Goal: Information Seeking & Learning: Learn about a topic

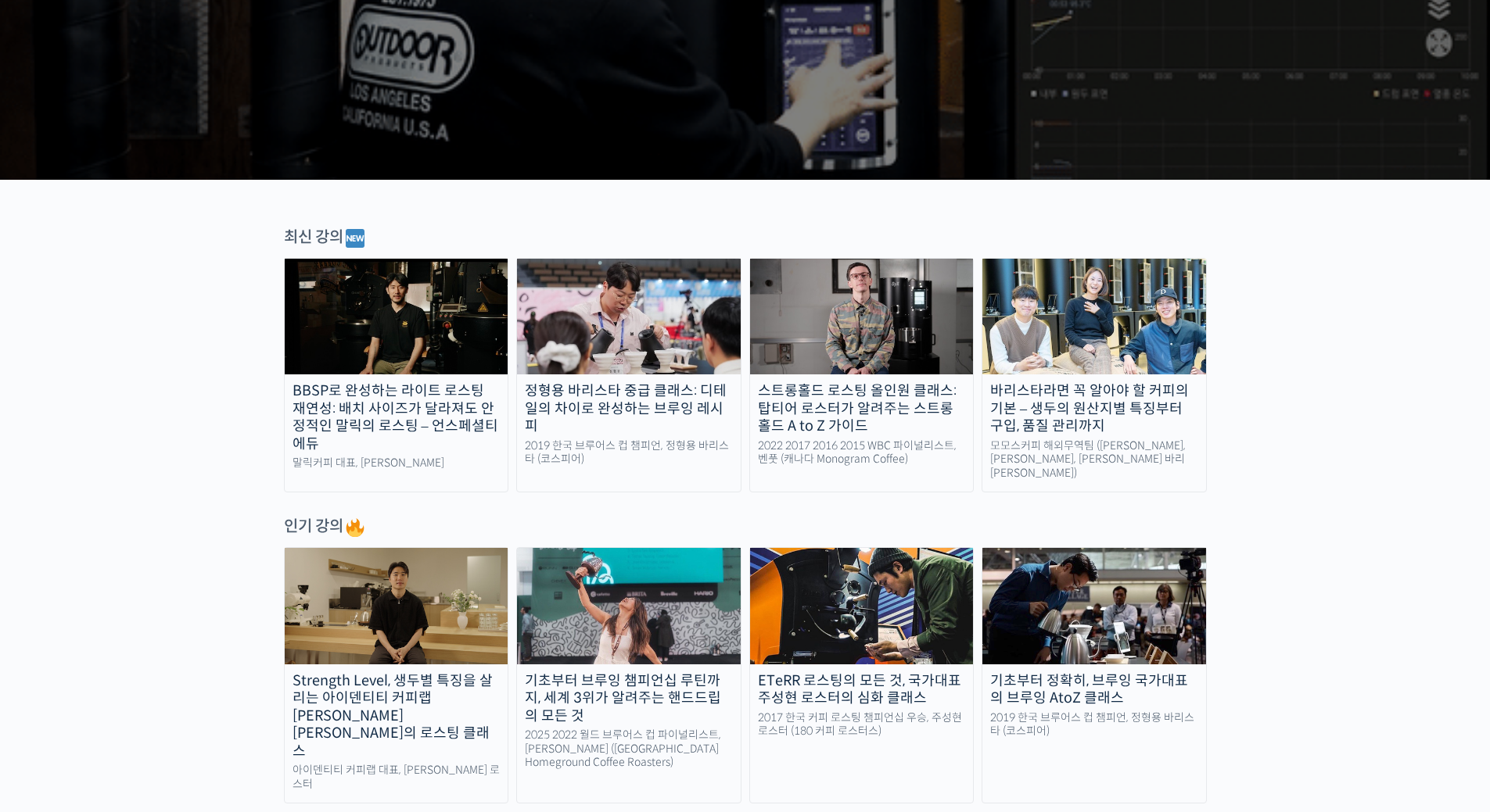
scroll to position [391, 0]
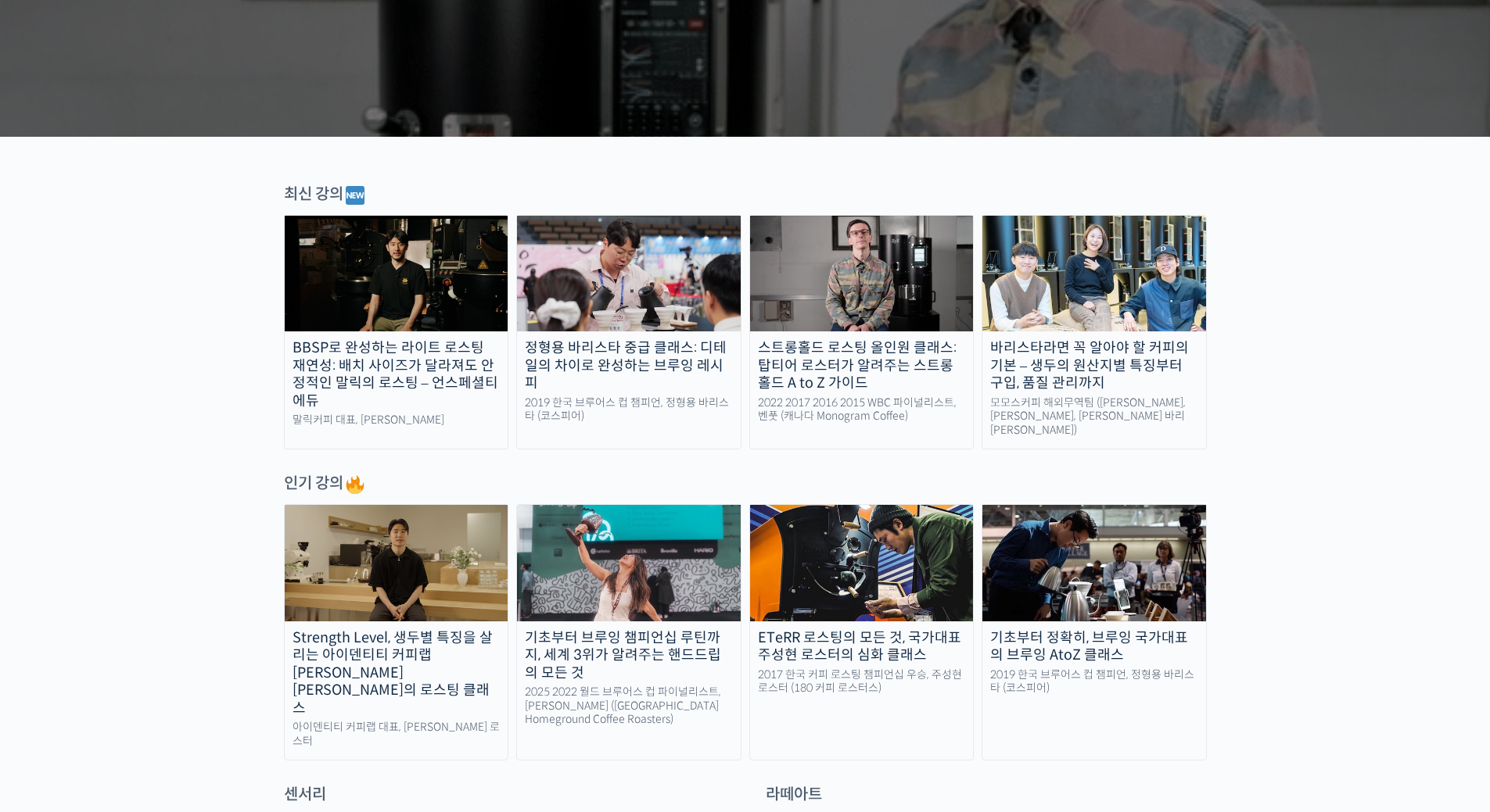
click at [1092, 355] on div "바리스타라면 꼭 알아야 할 커피의 기본 – 생두의 원산지별 특징부터 구입, 품질 관리까지" at bounding box center [1094, 366] width 223 height 53
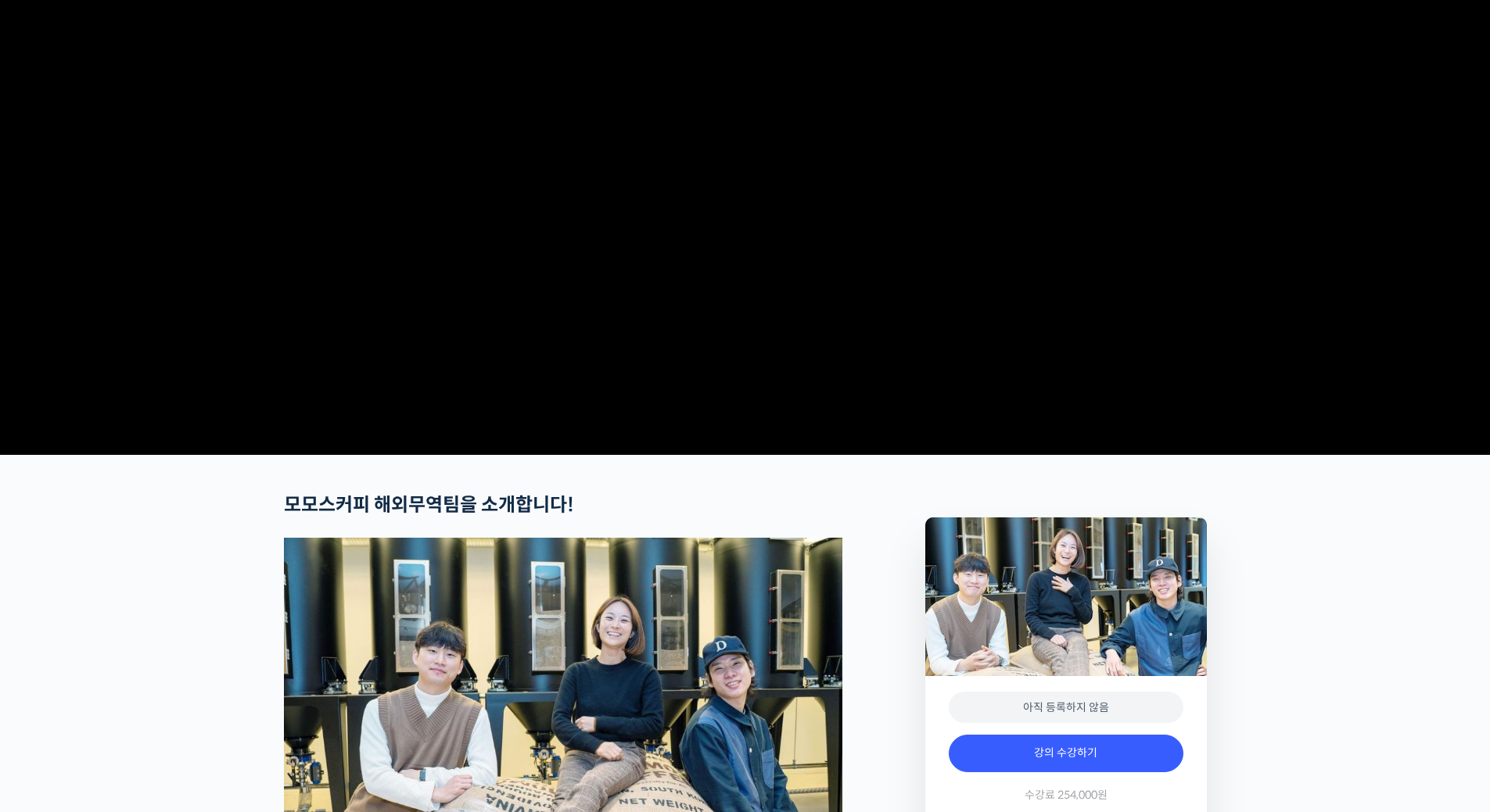
scroll to position [391, 0]
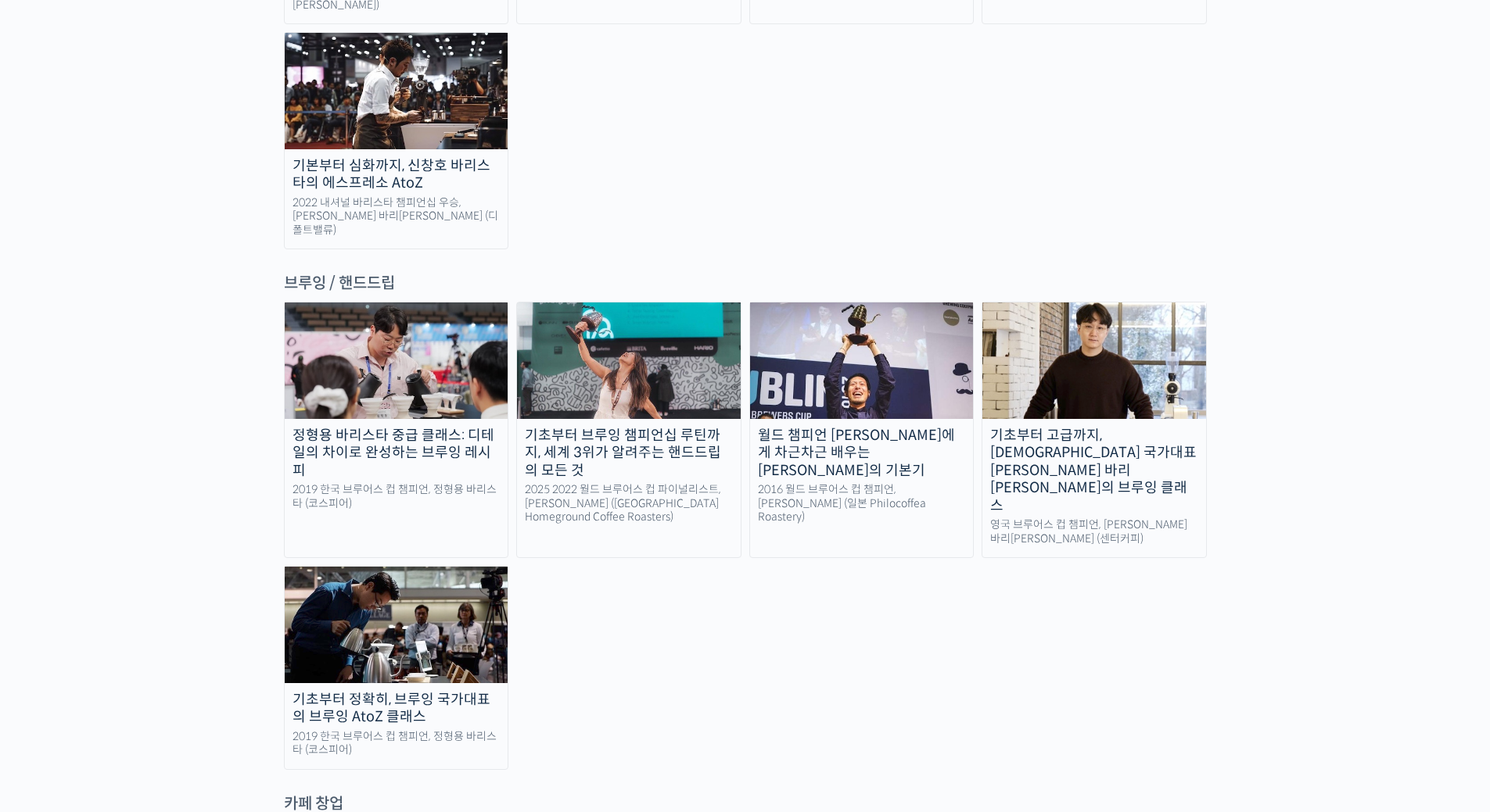
scroll to position [2424, 0]
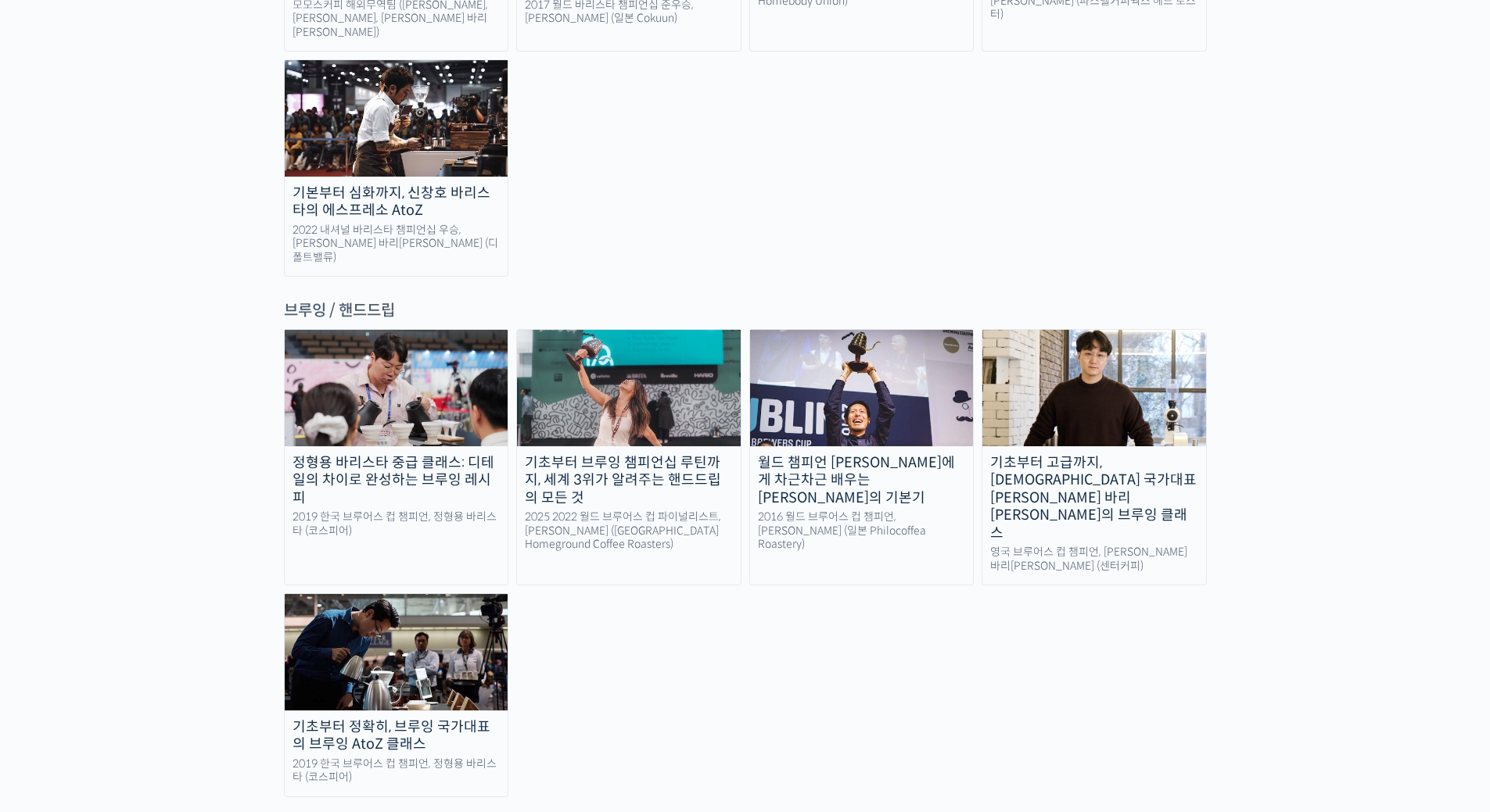
click at [628, 454] on div "기초부터 브루잉 챔피언십 루틴까지, 세계 3위가 알려주는 핸드드립의 모든 것" at bounding box center [628, 481] width 223 height 53
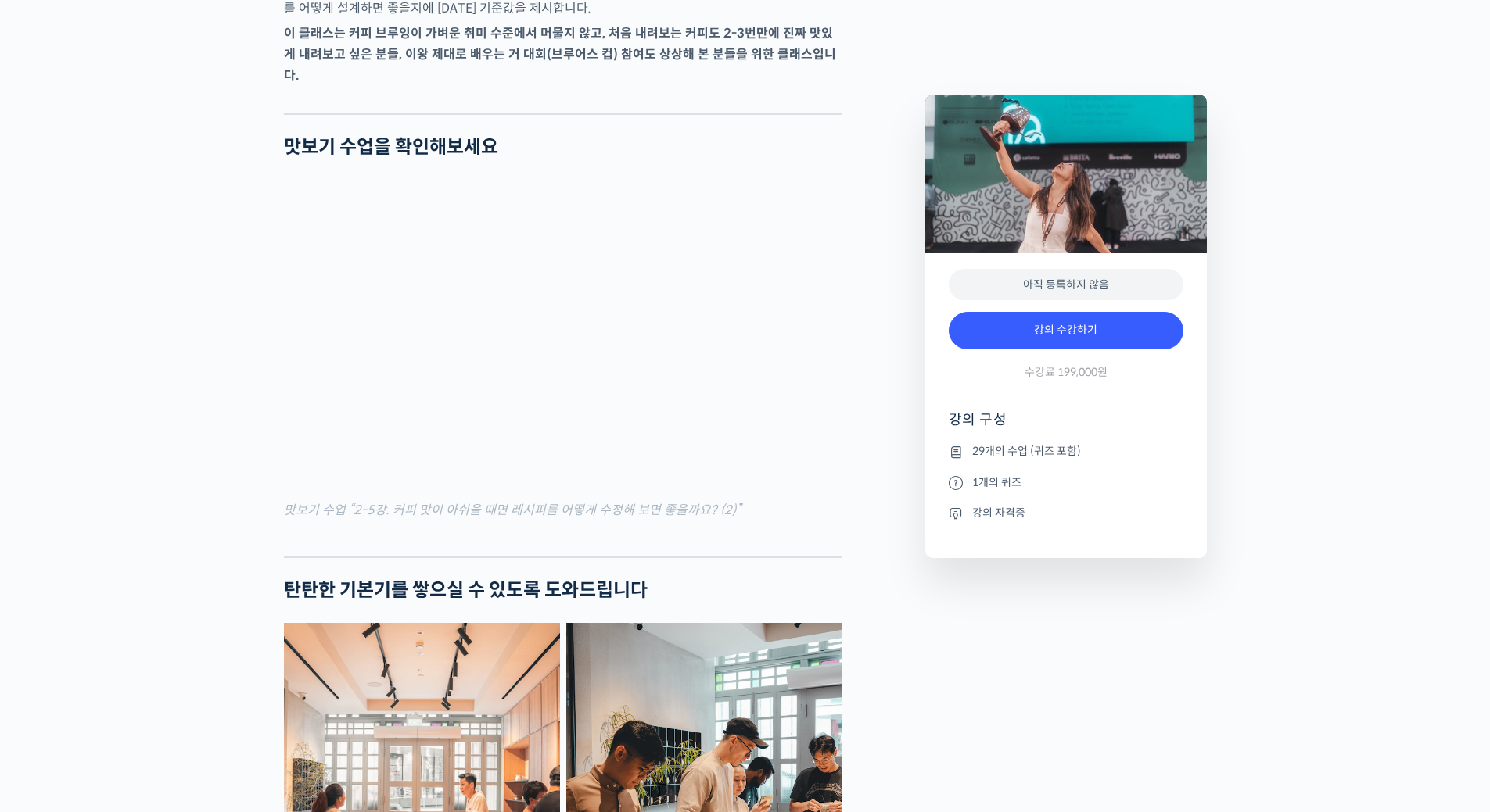
scroll to position [1954, 0]
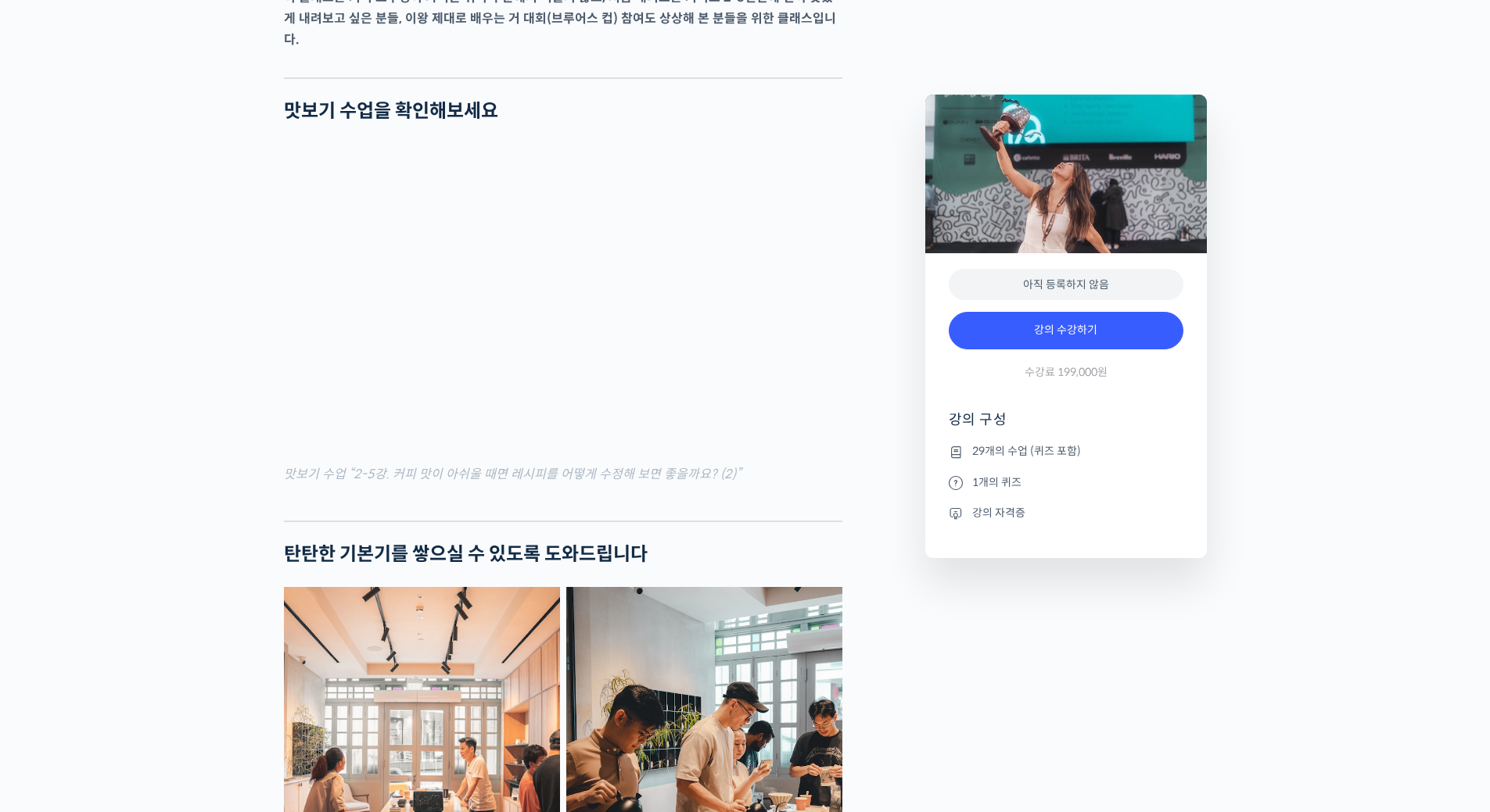
type input "[EMAIL_ADDRESS][DOMAIN_NAME]"
drag, startPoint x: 1272, startPoint y: 634, endPoint x: 1079, endPoint y: 561, distance: 206.3
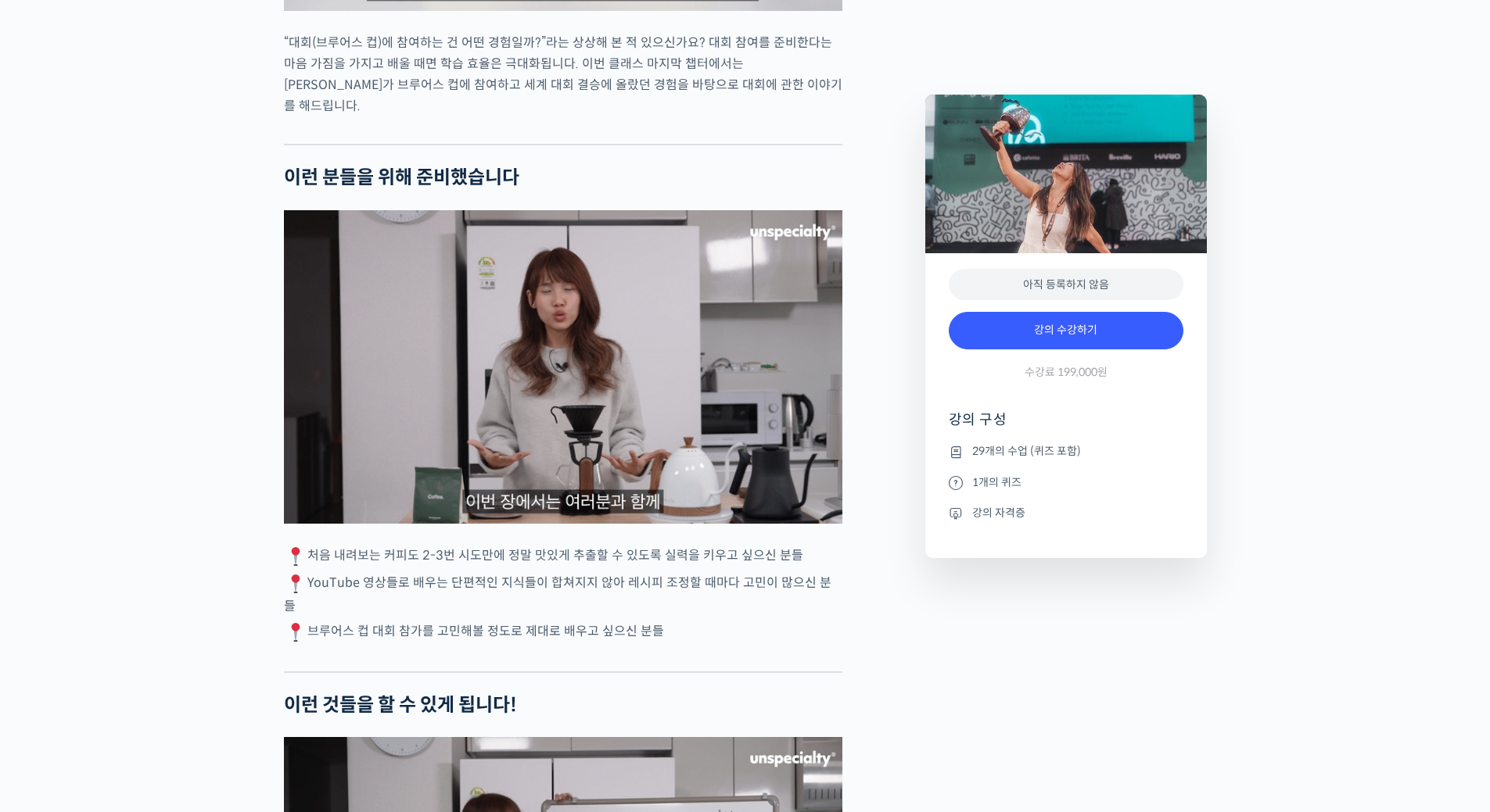
scroll to position [3675, 0]
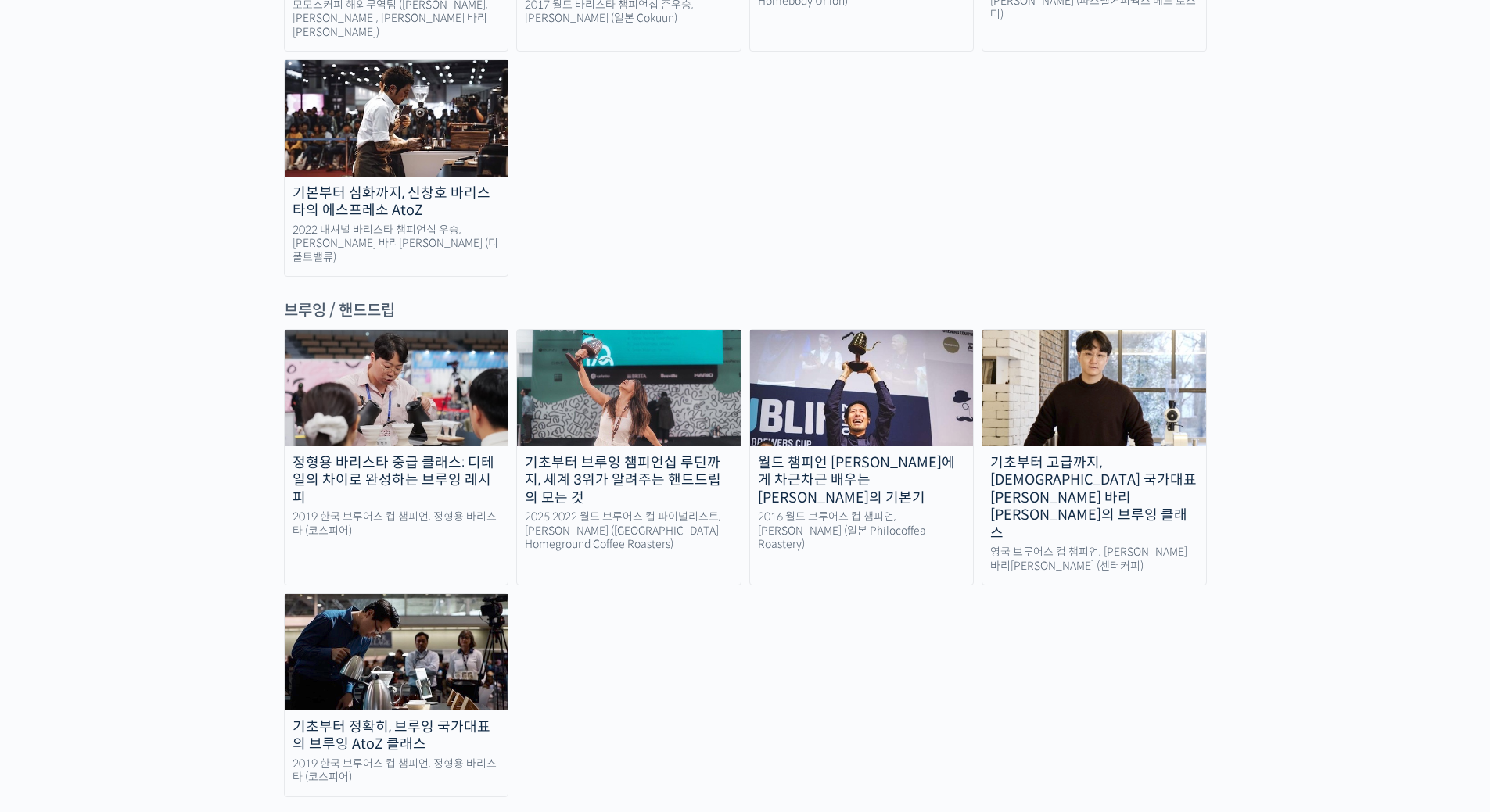
click at [828, 454] on div "월드 챔피언 [PERSON_NAME]에게 차근차근 배우는 [PERSON_NAME]의 기본기" at bounding box center [861, 481] width 223 height 53
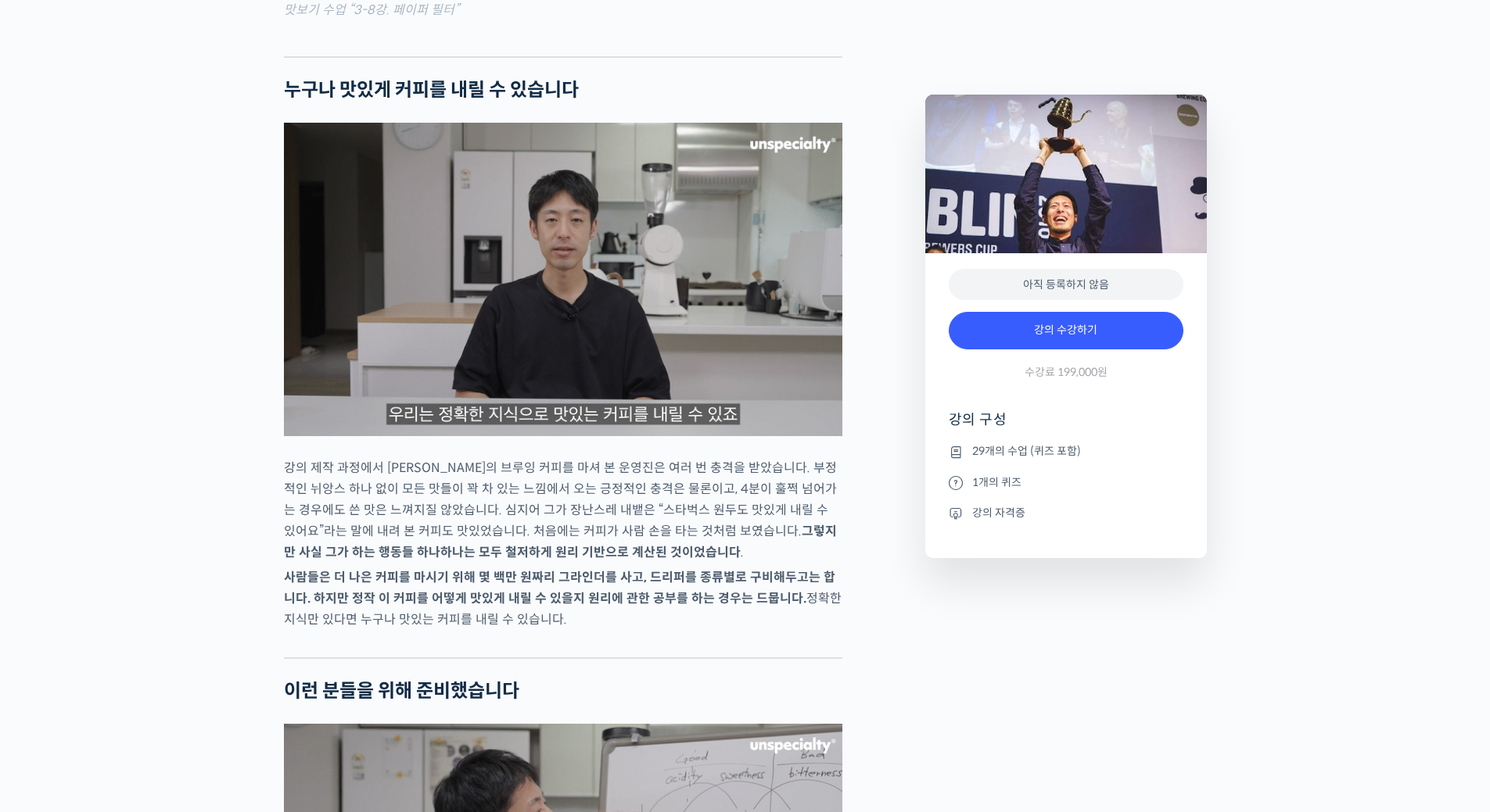
scroll to position [2893, 0]
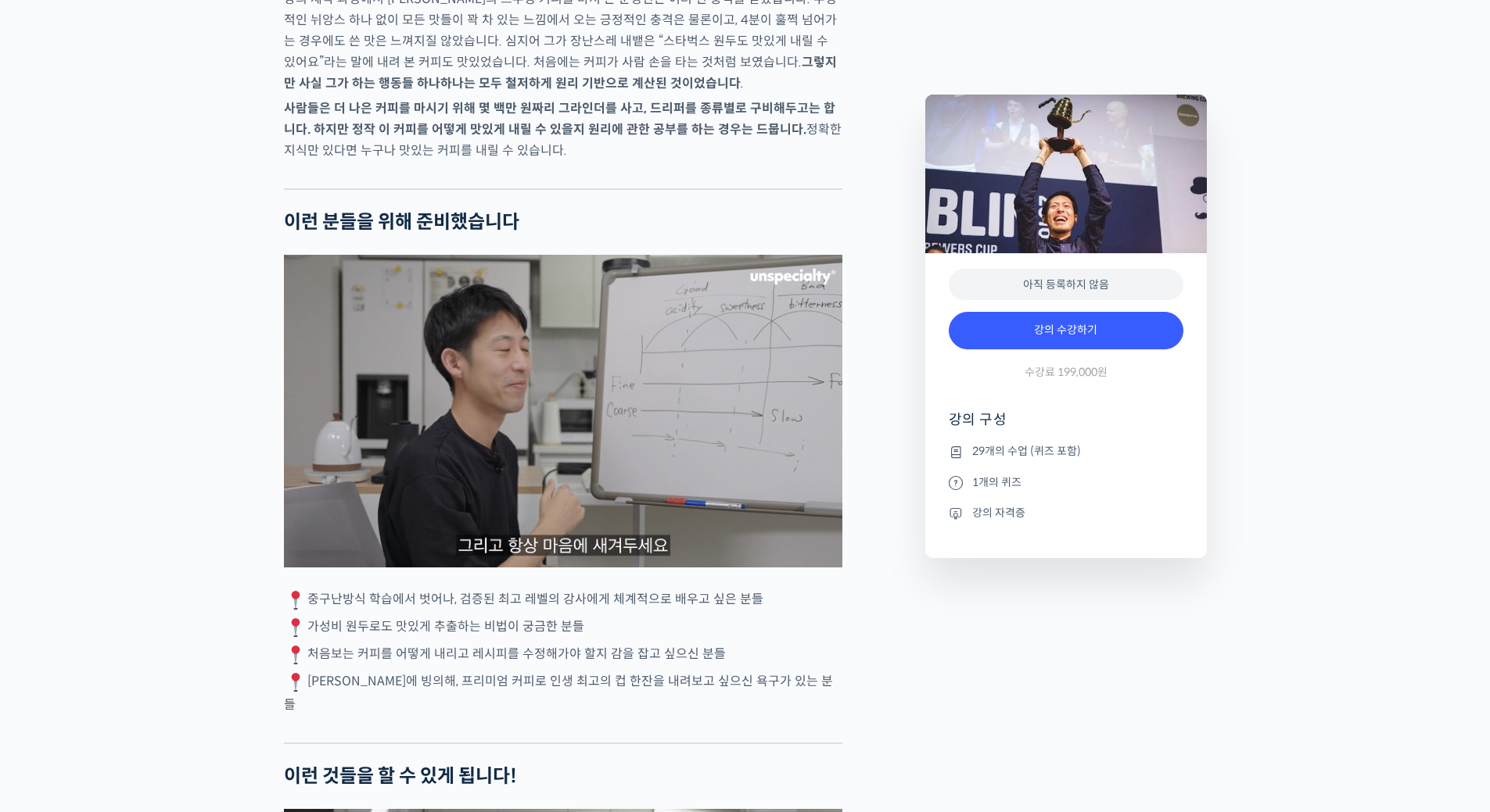
type input "ddangwoni@naver.com"
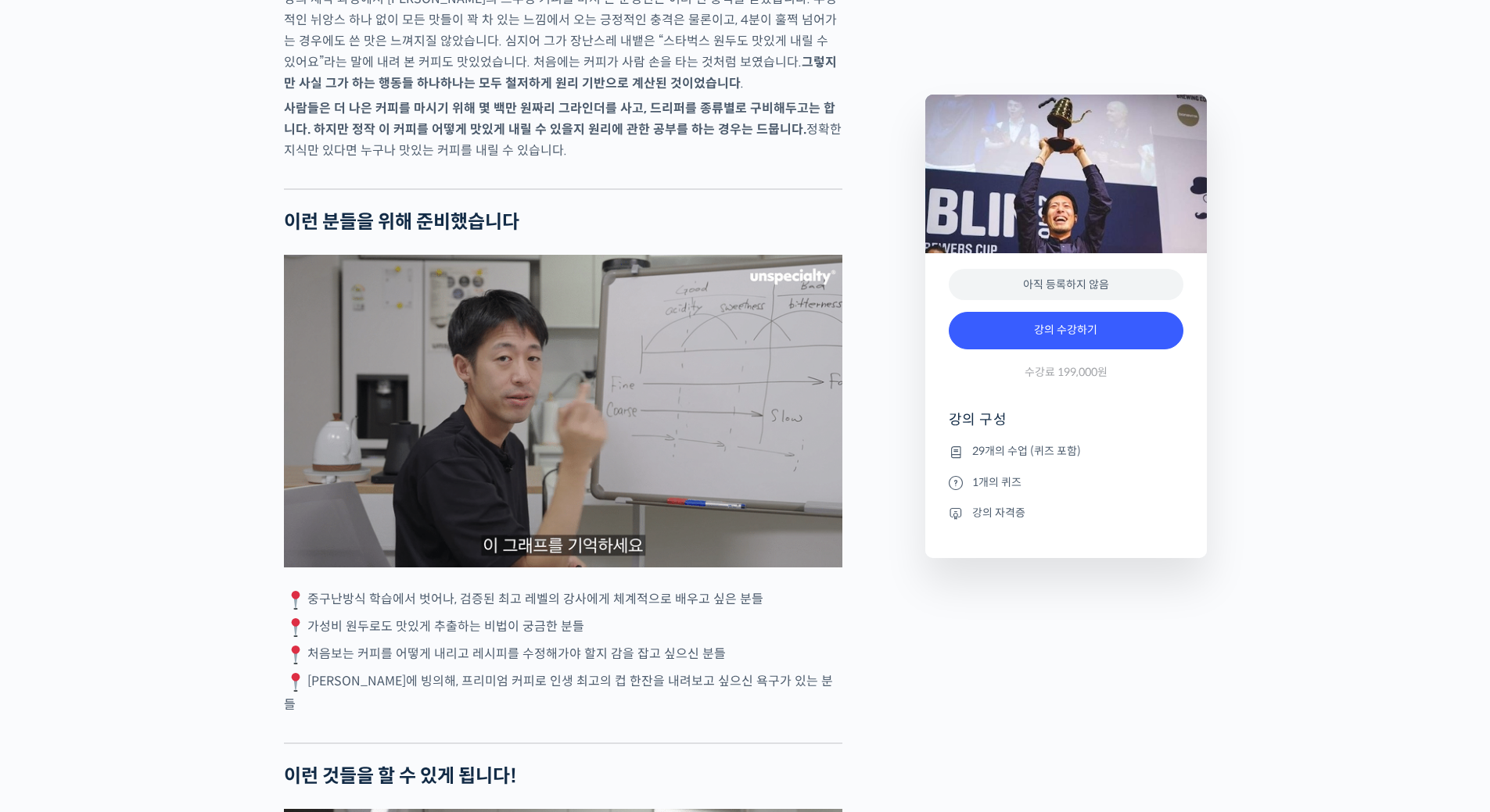
click at [679, 667] on p "처음보는 커피를 어떻게 내리고 레시피를 수정해가야 할지 감을 잡고 싶으신 분들" at bounding box center [563, 655] width 558 height 23
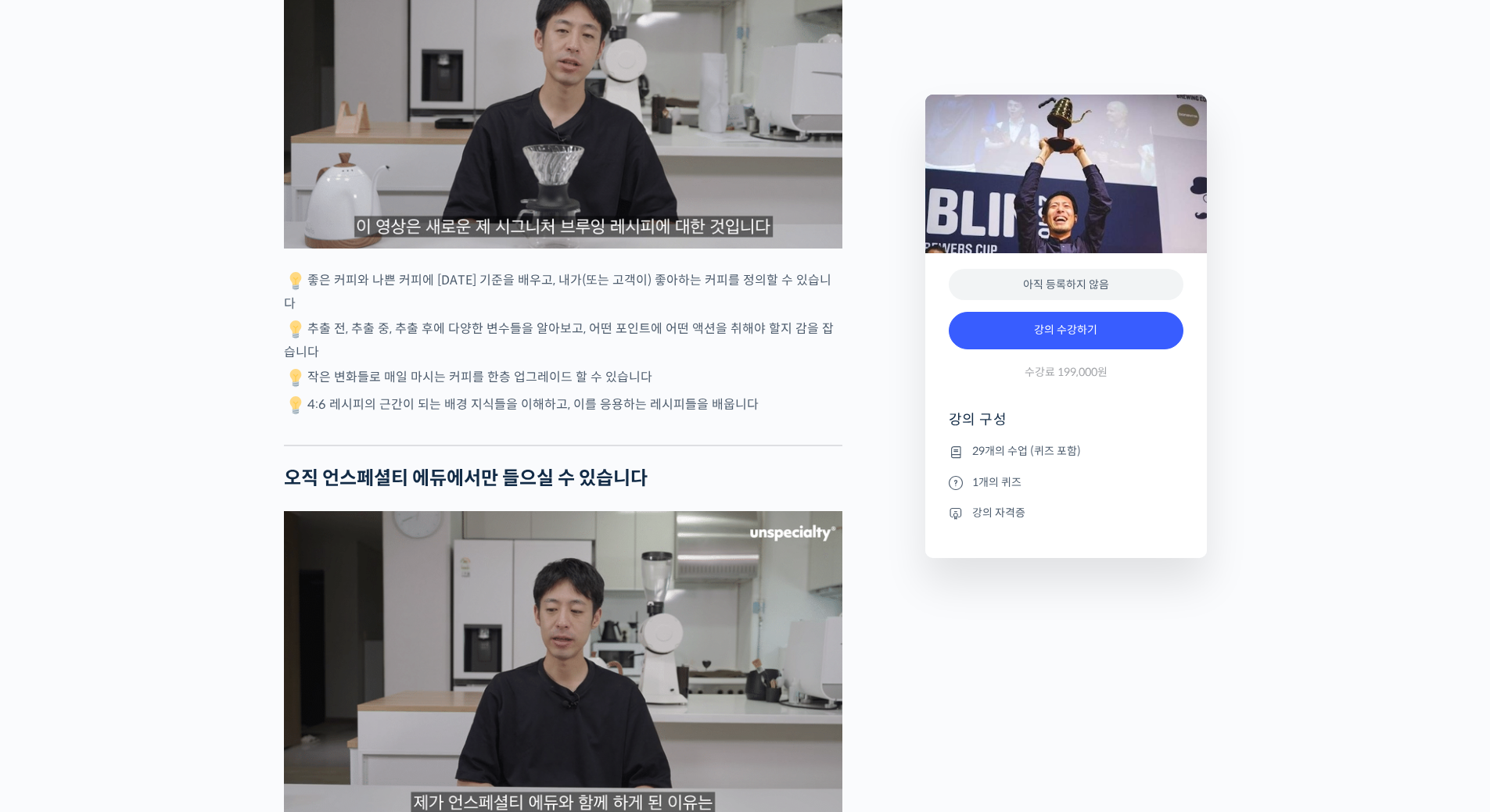
scroll to position [3563, 0]
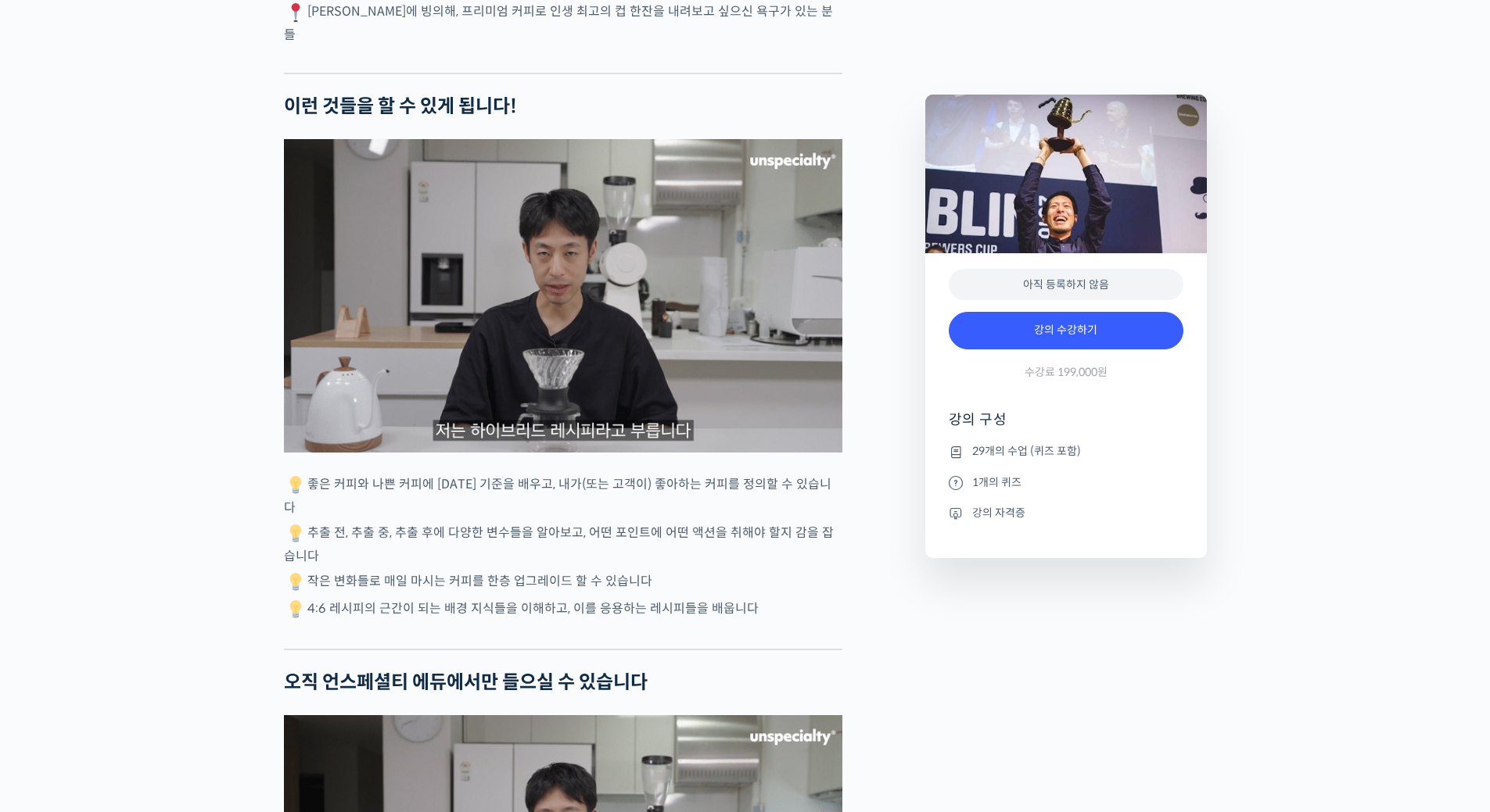
click at [590, 335] on img at bounding box center [563, 296] width 558 height 313
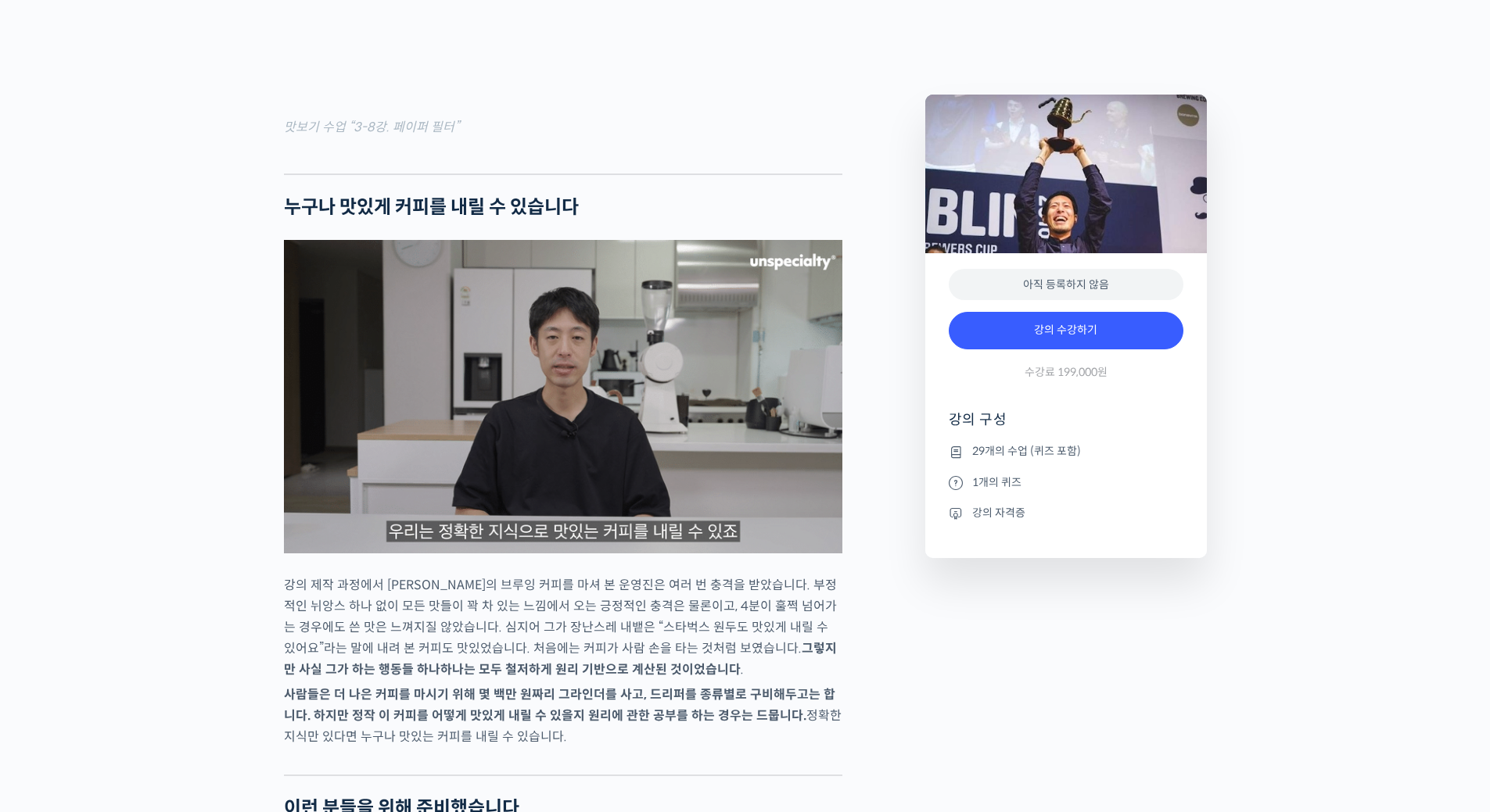
scroll to position [1921, 0]
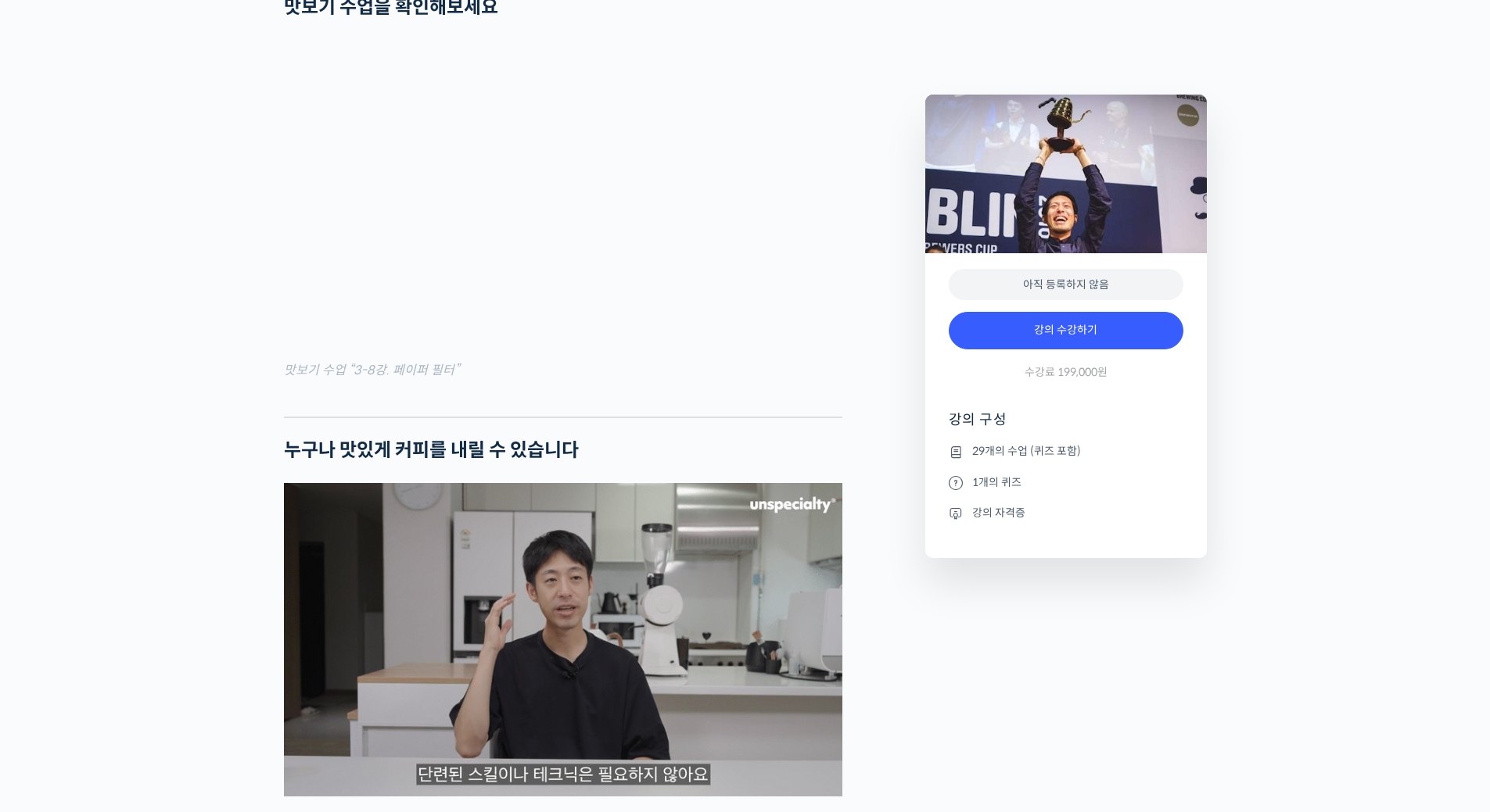
scroll to position [2077, 0]
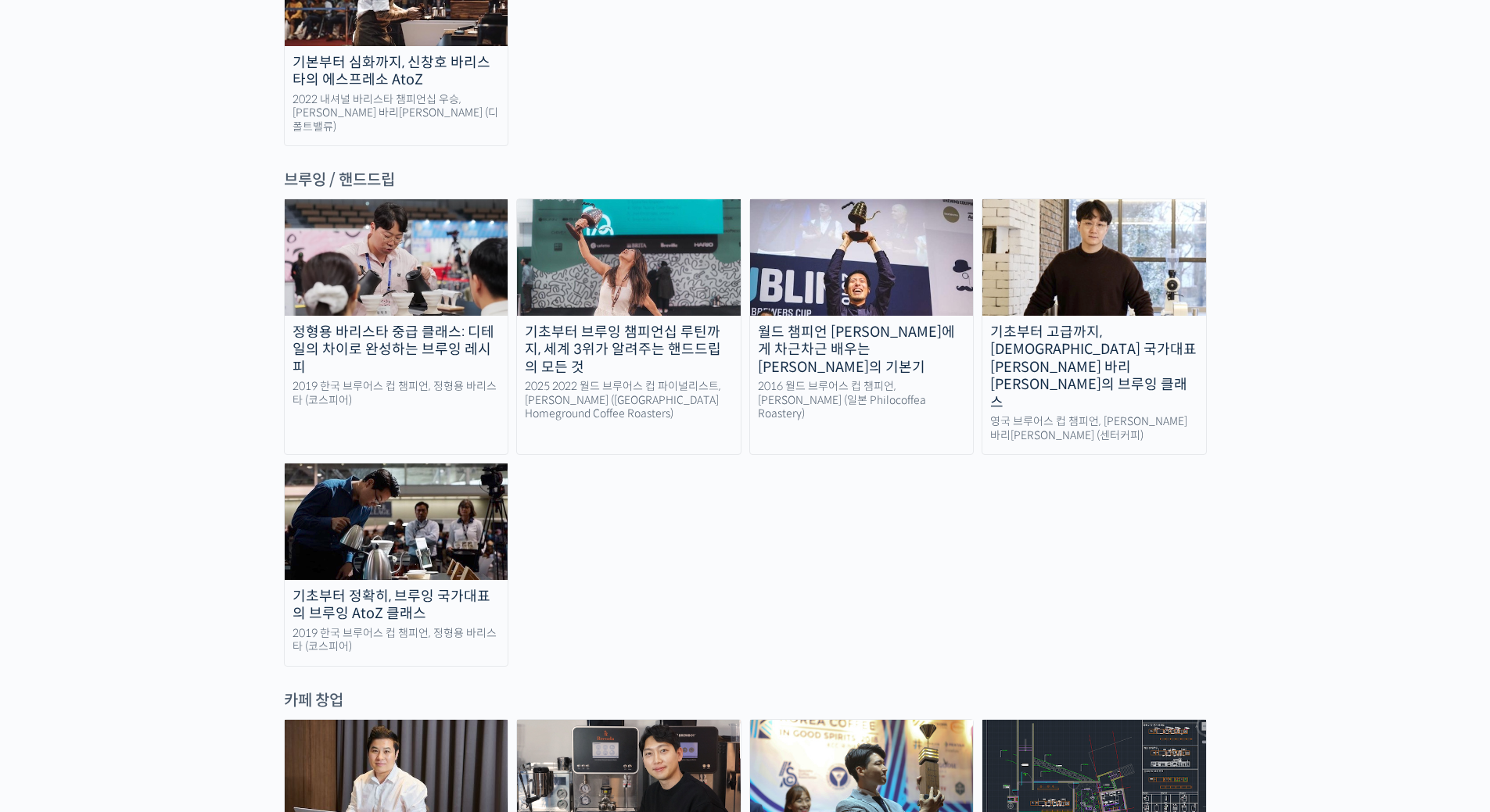
scroll to position [2736, 0]
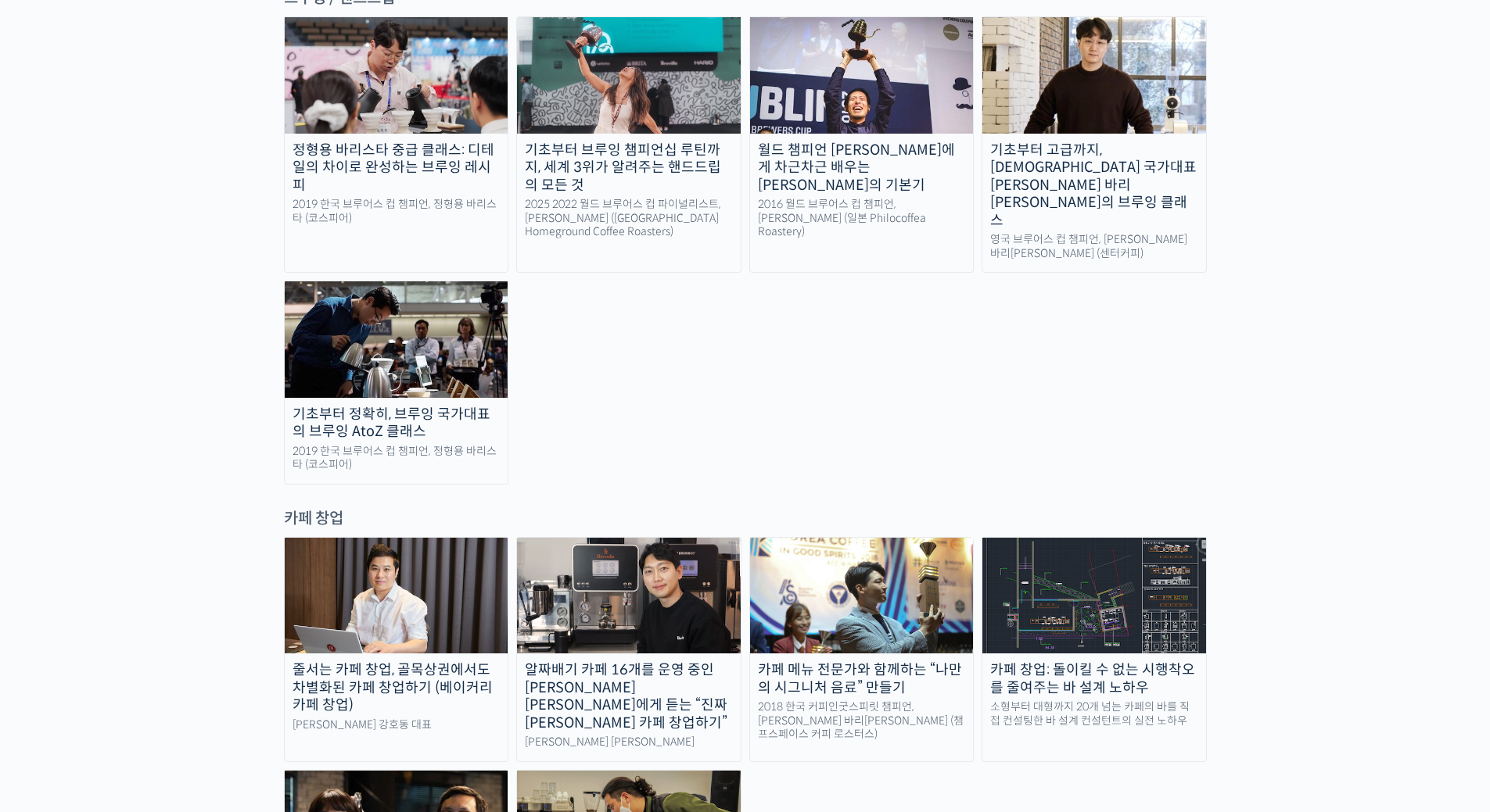
click at [1066, 704] on div "줄서는 카페 창업, 골목상권에서도 차별화된 카페 창업하기 (베이커리 카페 창업) 라라브레드 강호동 대표 알짜배기 카페 16개를 운영 중인 [P…" at bounding box center [745, 762] width 923 height 450
click at [1164, 611] on div "줄서는 카페 창업, 골목상권에서도 차별화된 카페 창업하기 (베이커리 카페 창업) 라라브레드 강호동 대표 알짜배기 카페 16개를 운영 중인 [P…" at bounding box center [745, 762] width 923 height 450
click at [1118, 661] on div "카페 창업: 돌이킬 수 없는 시행착오를 줄여주는 바 설계 노하우" at bounding box center [1094, 679] width 223 height 35
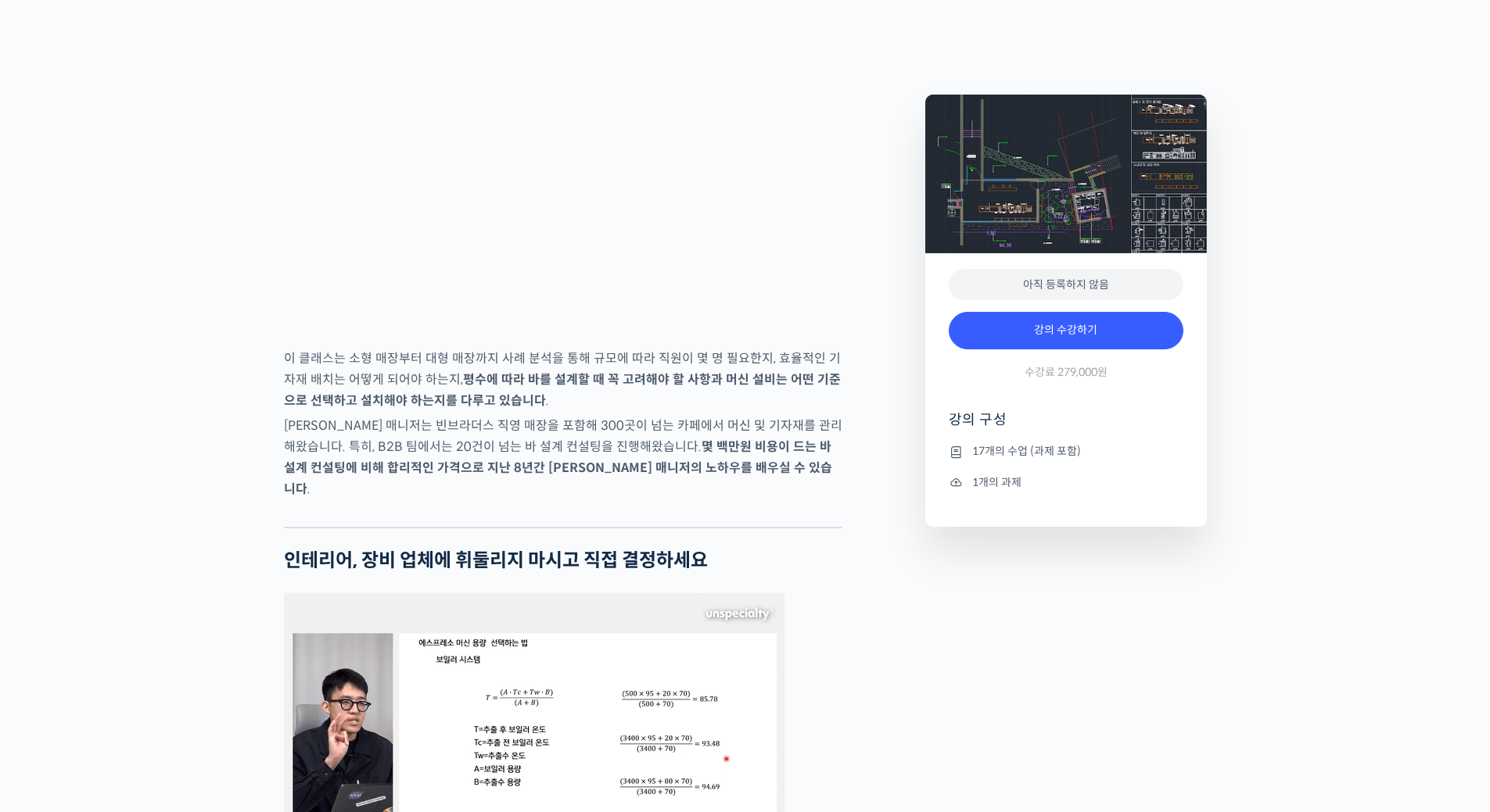
scroll to position [2033, 0]
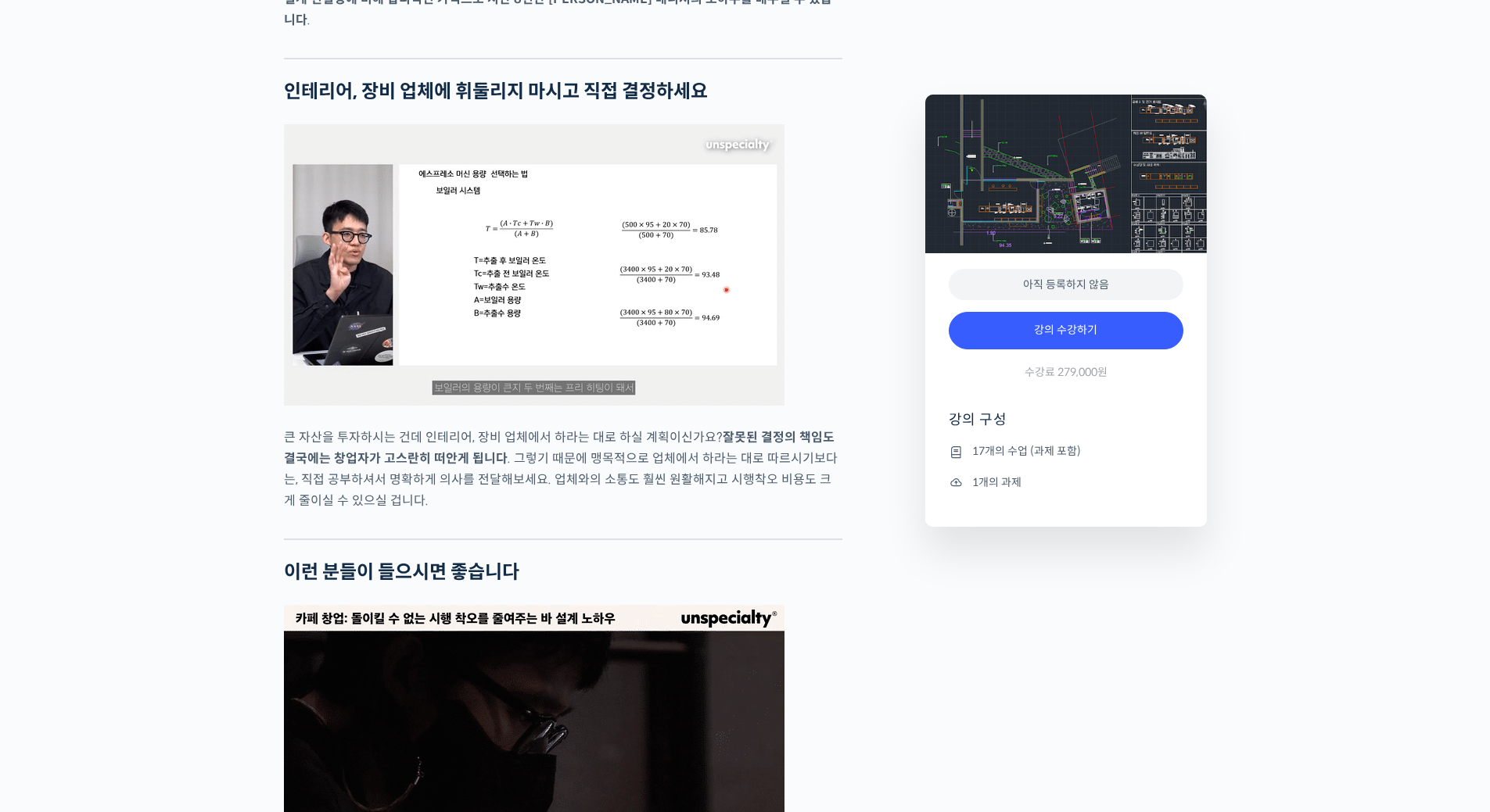
type input "ddangwoni@naver.com"
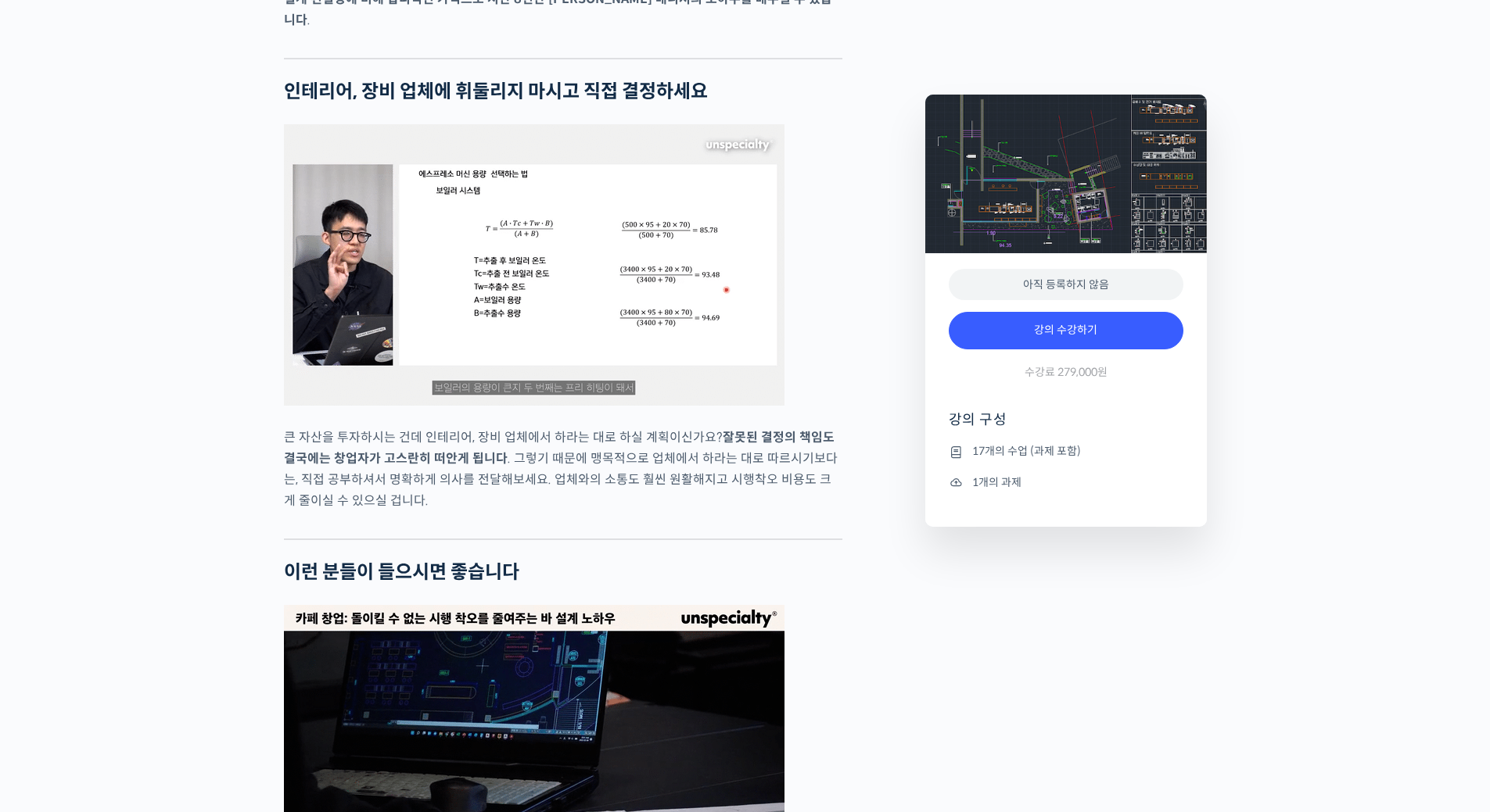
click at [559, 512] on p "큰 자산을 투자하시는 건데 인테리어, 장비 업체에서 하라는 대로 하실 계획이신가요? 잘못된 결정의 책임도 결국에는 창업자가 고스란히 떠안게 됩…" at bounding box center [563, 469] width 558 height 85
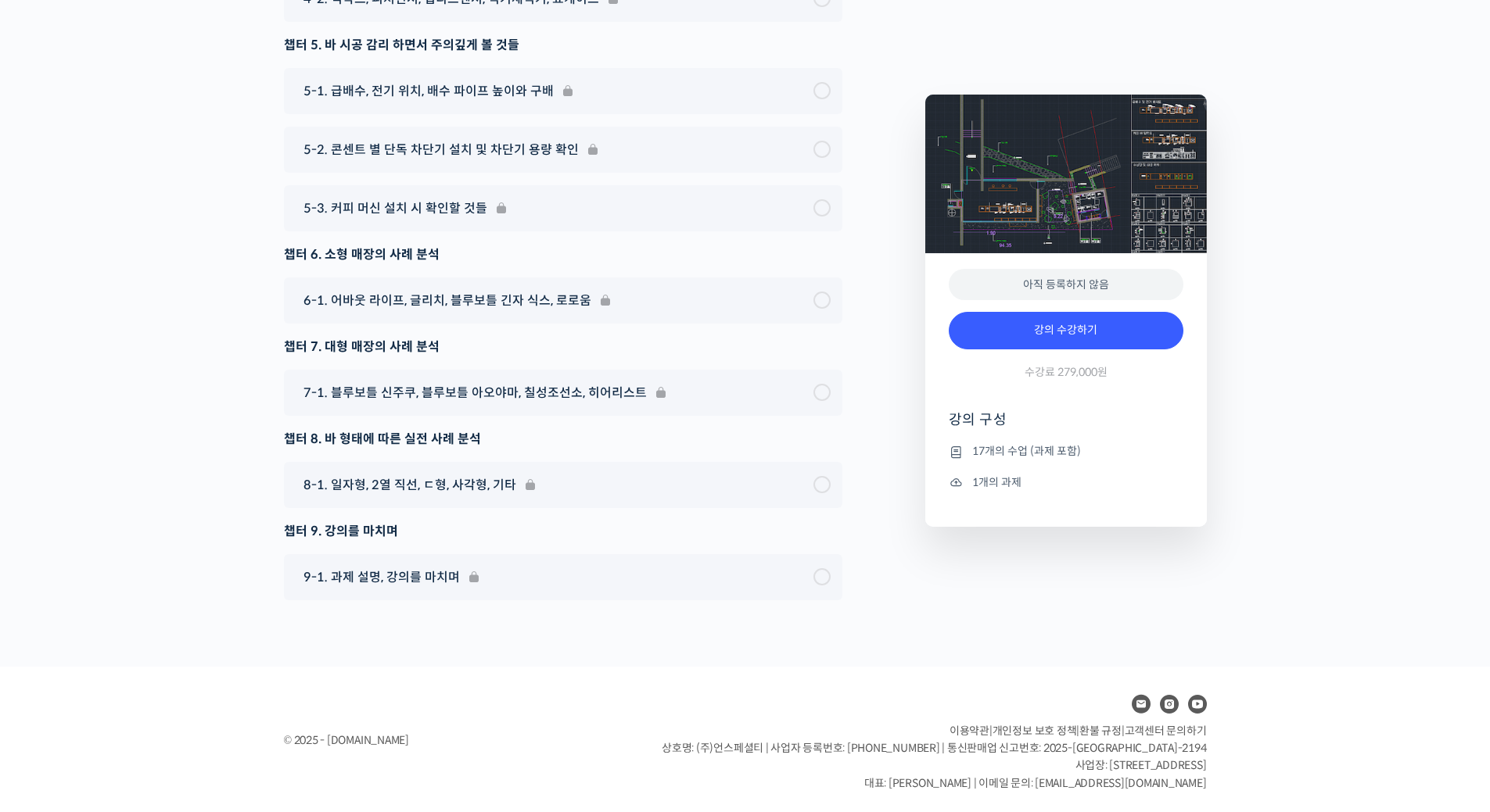
scroll to position [6617, 0]
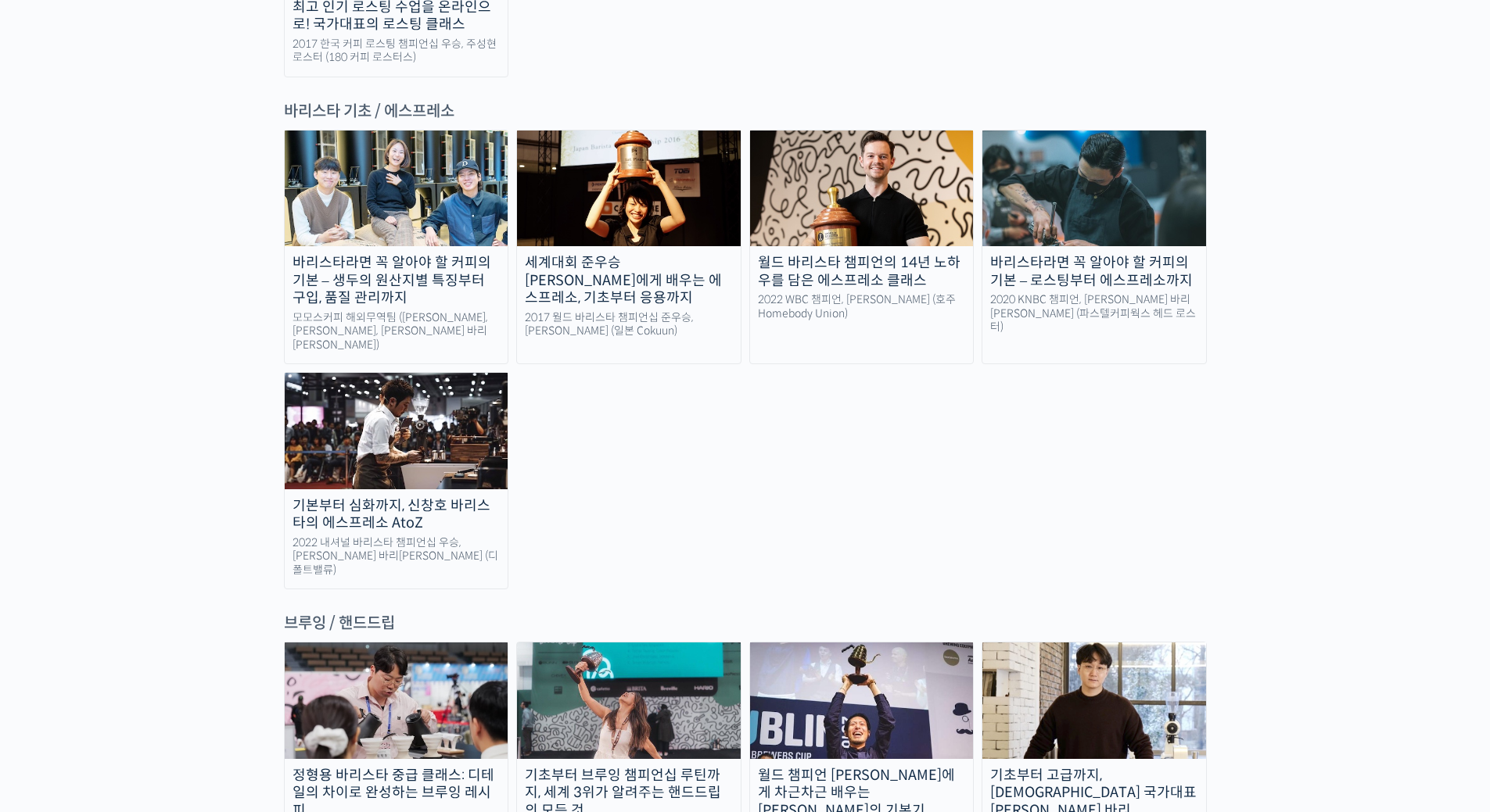
scroll to position [2033, 0]
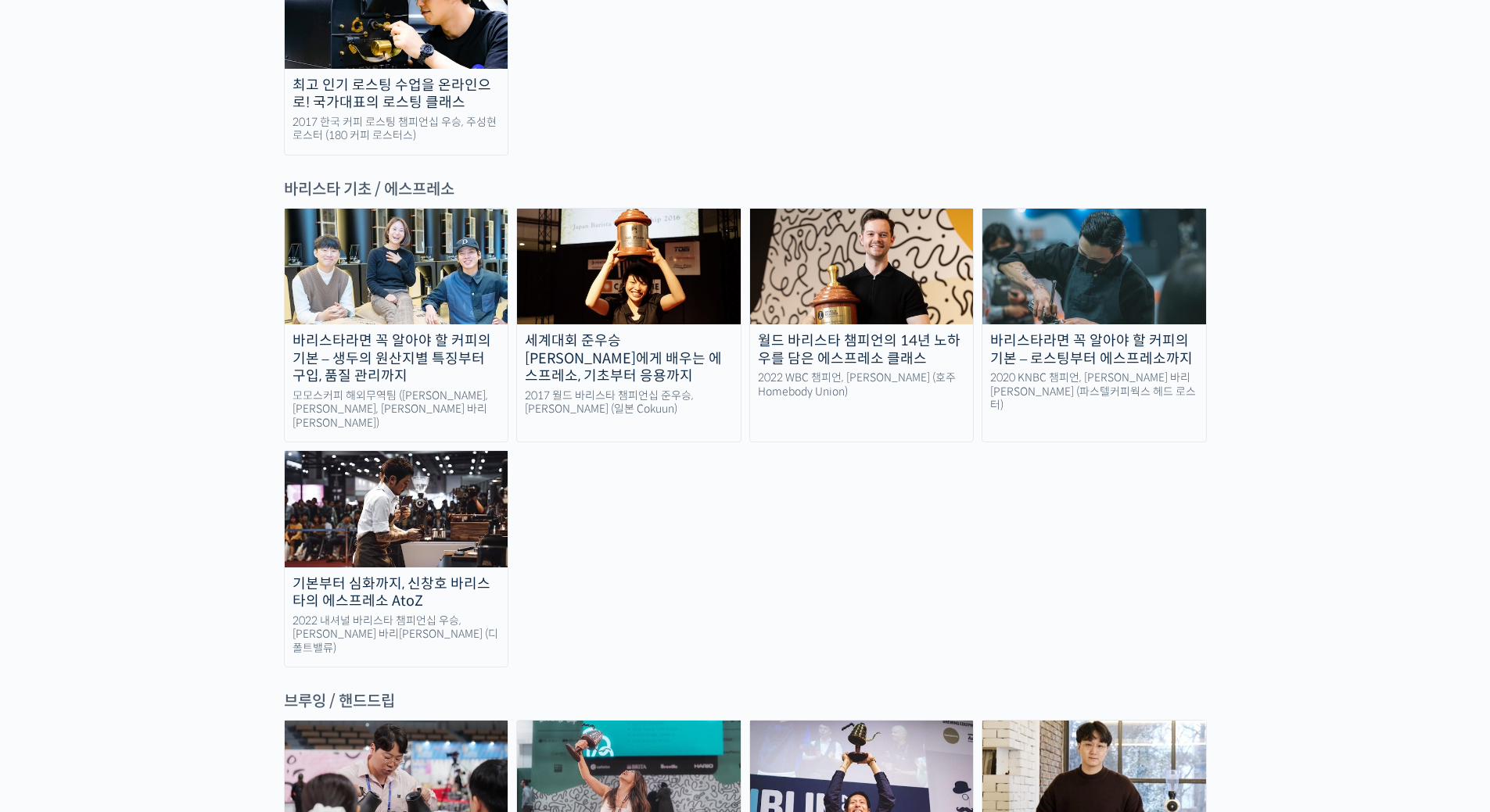
click at [468, 451] on img at bounding box center [396, 508] width 223 height 116
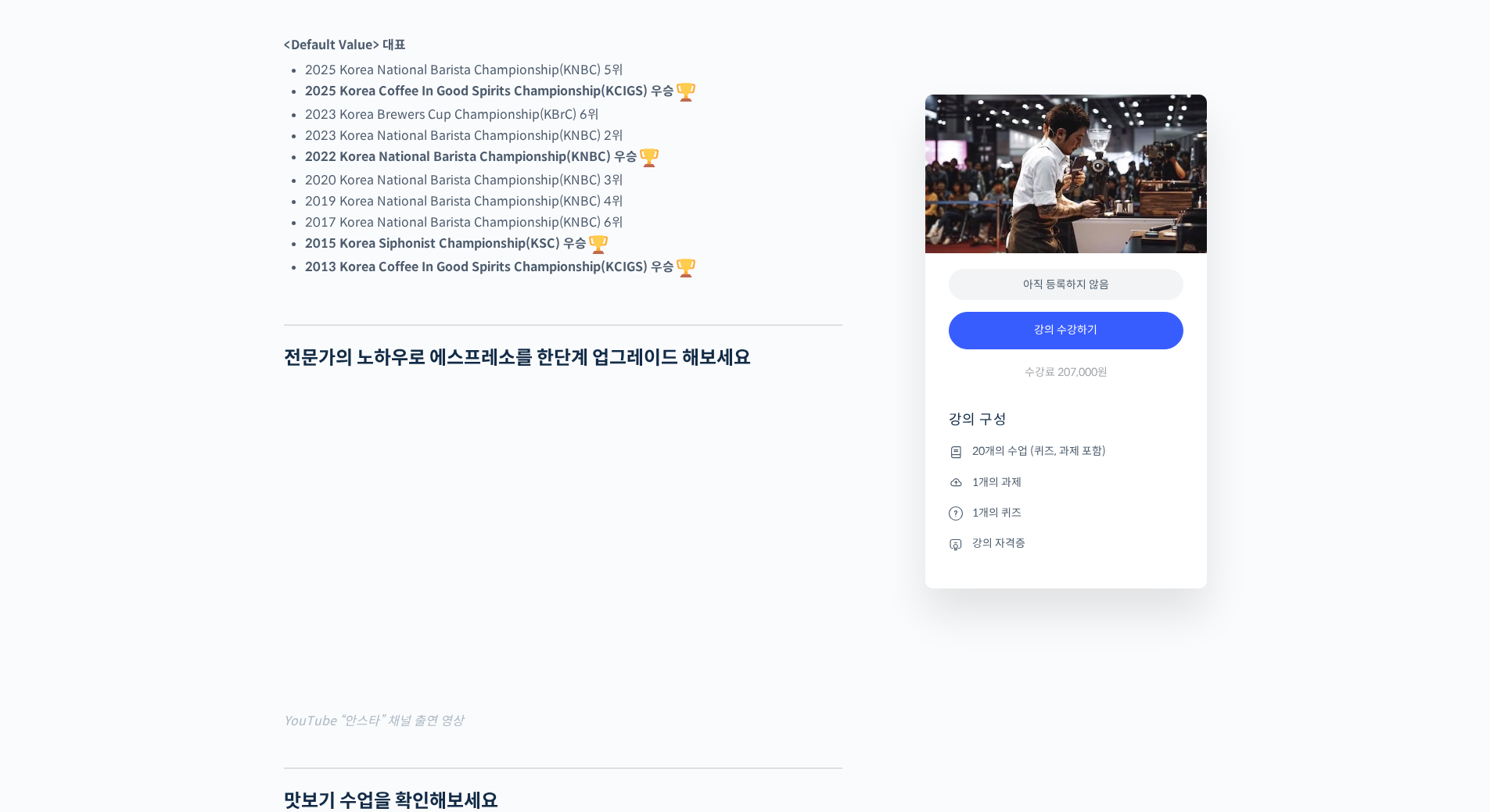
scroll to position [1094, 0]
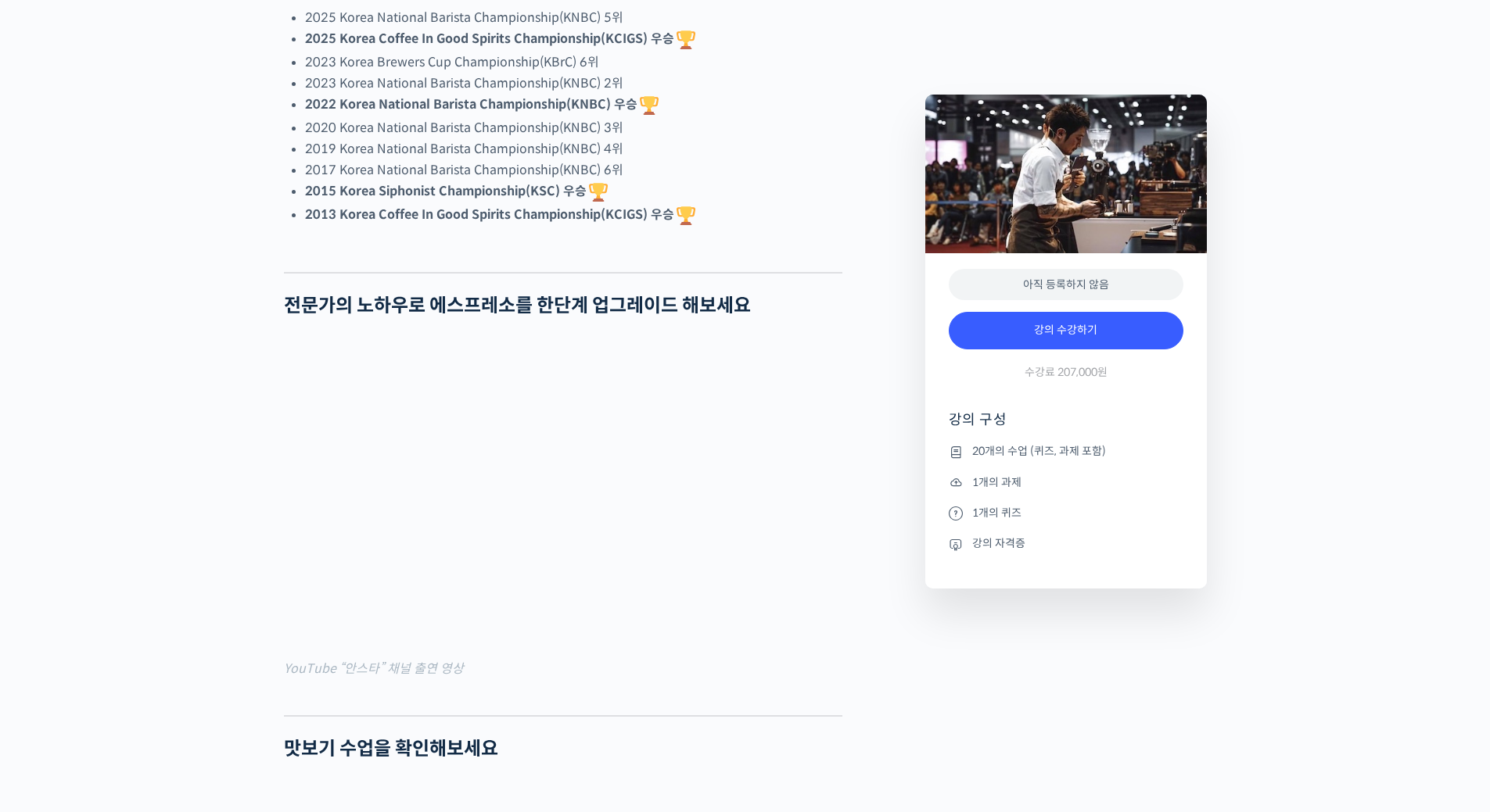
type input "ddangwoni@naver.com"
click at [434, 222] on strong "2013 Korea Coffee In Good Spirits Championship(KCIGS) 우승" at bounding box center [501, 214] width 393 height 16
drag, startPoint x: 375, startPoint y: 68, endPoint x: 465, endPoint y: 74, distance: 90.2
click at [465, 28] on li "2025 Korea National Barista Championship(KNBC) 5위" at bounding box center [573, 17] width 537 height 21
click at [690, 28] on li "2025 Korea National Barista Championship(KNBC) 5위" at bounding box center [573, 17] width 537 height 21
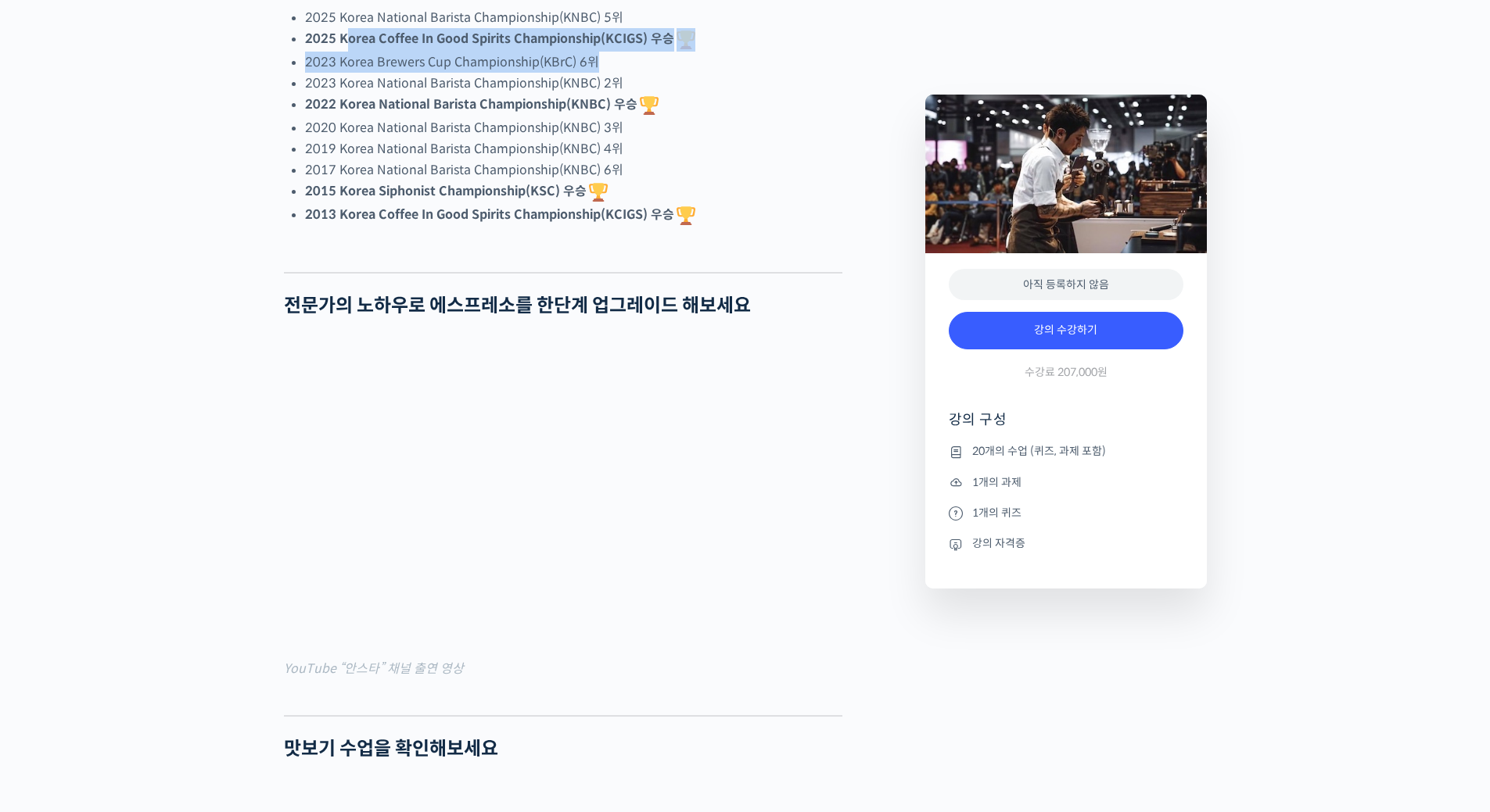
drag, startPoint x: 343, startPoint y: 98, endPoint x: 689, endPoint y: 110, distance: 346.2
click at [689, 110] on ul "2025 Korea National Barista Championship(KNBC) 5위 2025 Korea Coffee In Good Spi…" at bounding box center [573, 117] width 537 height 221
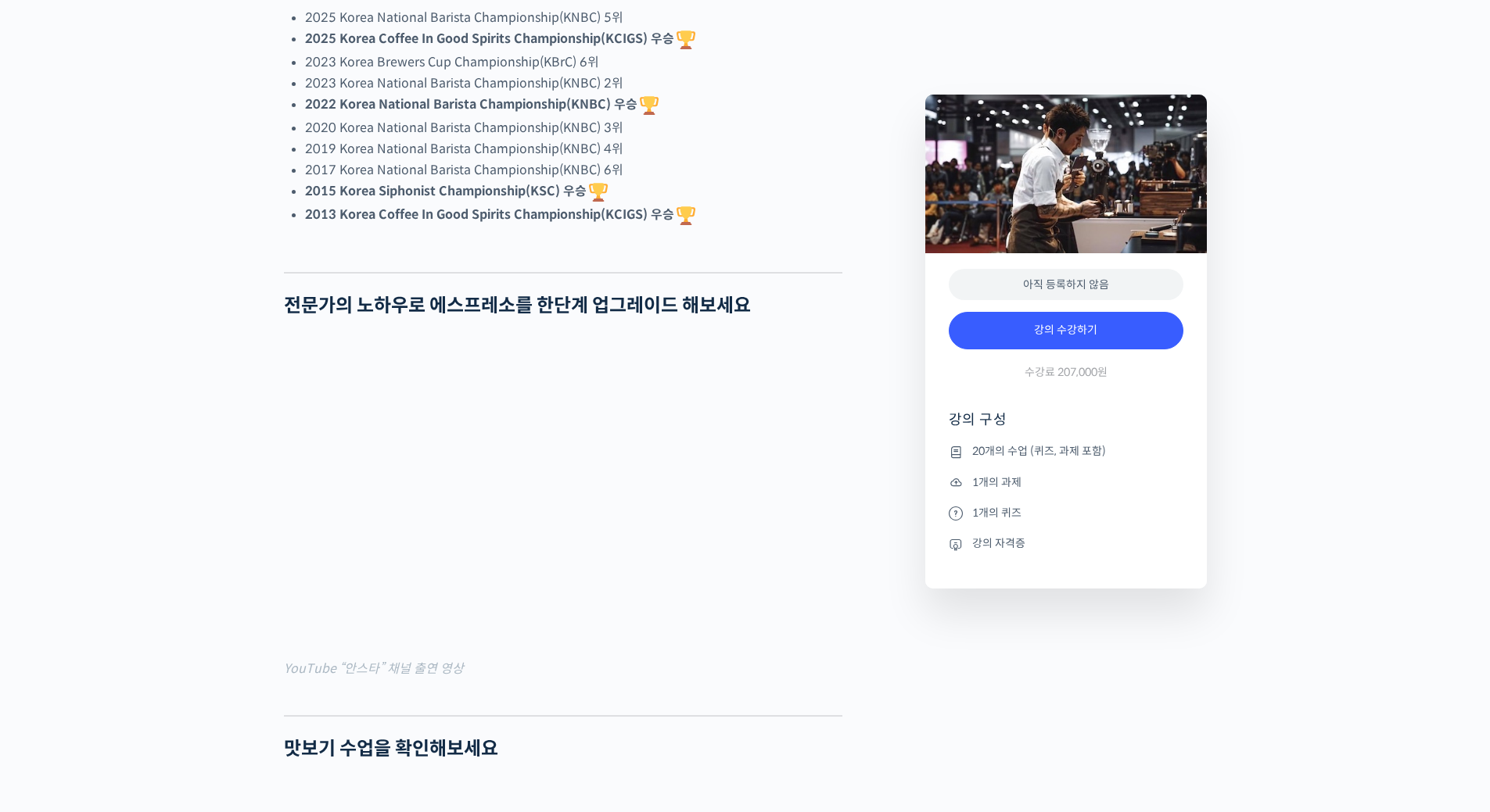
click at [838, 117] on li "2022 Korea National Barista Championship(KNBC) 우승" at bounding box center [573, 105] width 537 height 23
drag, startPoint x: 432, startPoint y: 252, endPoint x: 604, endPoint y: 259, distance: 172.1
click at [603, 204] on li "2015 Korea Siphonist Championship(KSC) 우승" at bounding box center [573, 192] width 537 height 23
click at [803, 181] on li "2017 Korea National Barista Championship(KNBC) 6위" at bounding box center [573, 169] width 537 height 21
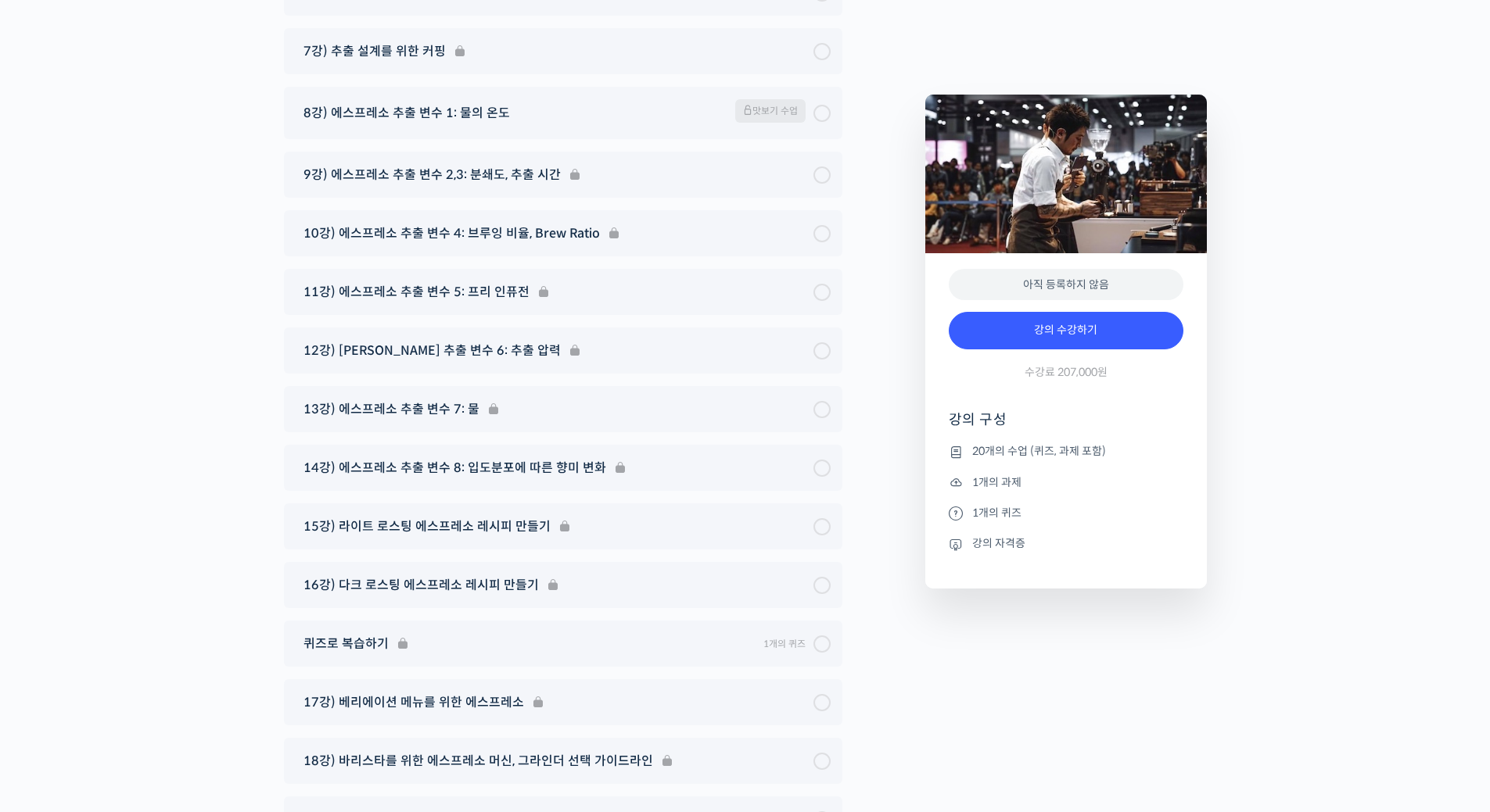
scroll to position [8908, 0]
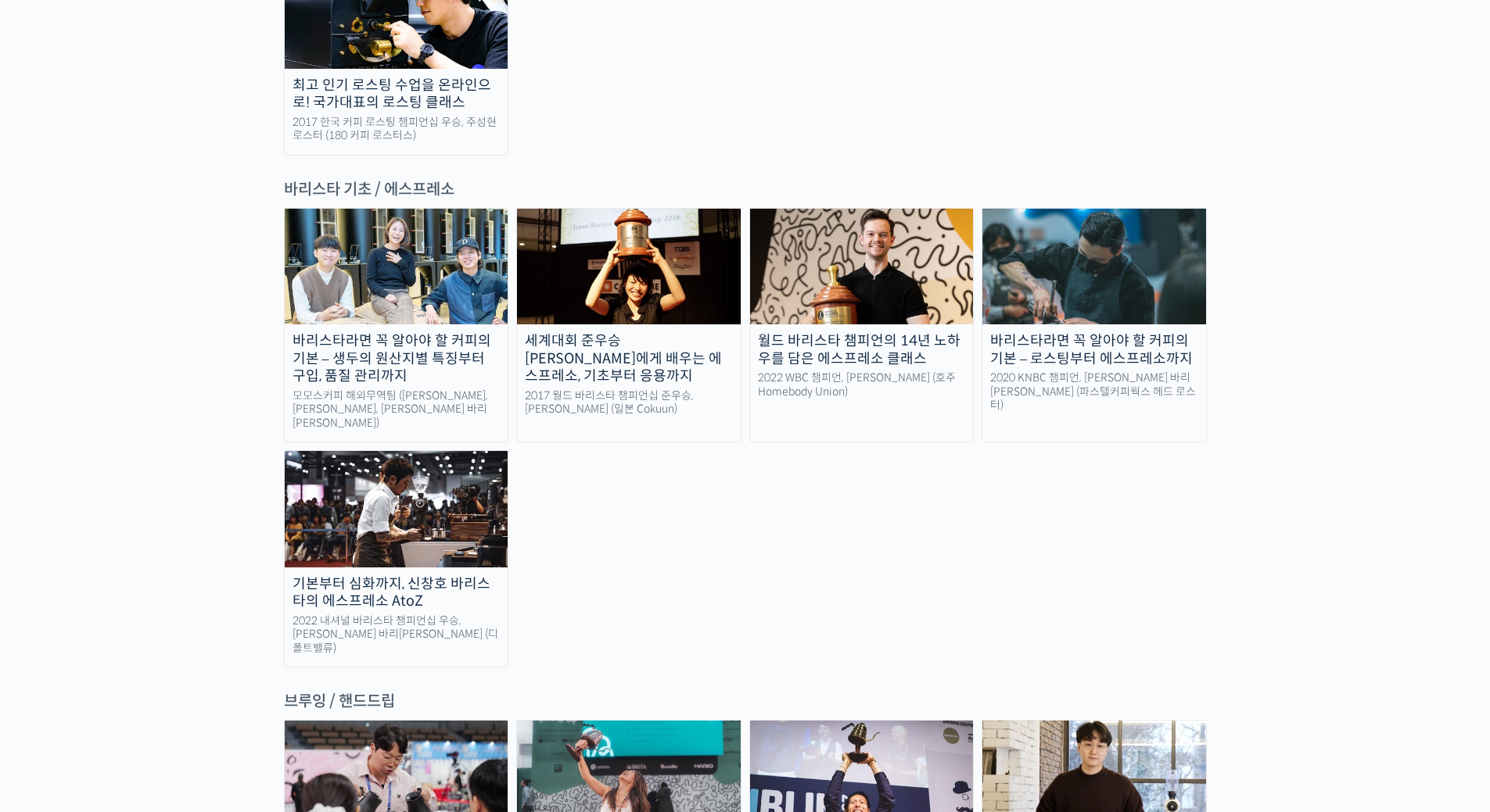
click at [656, 332] on div "세계대회 준우승 [PERSON_NAME]에게 배우는 에스프레소, 기초부터 응용까지" at bounding box center [628, 359] width 223 height 53
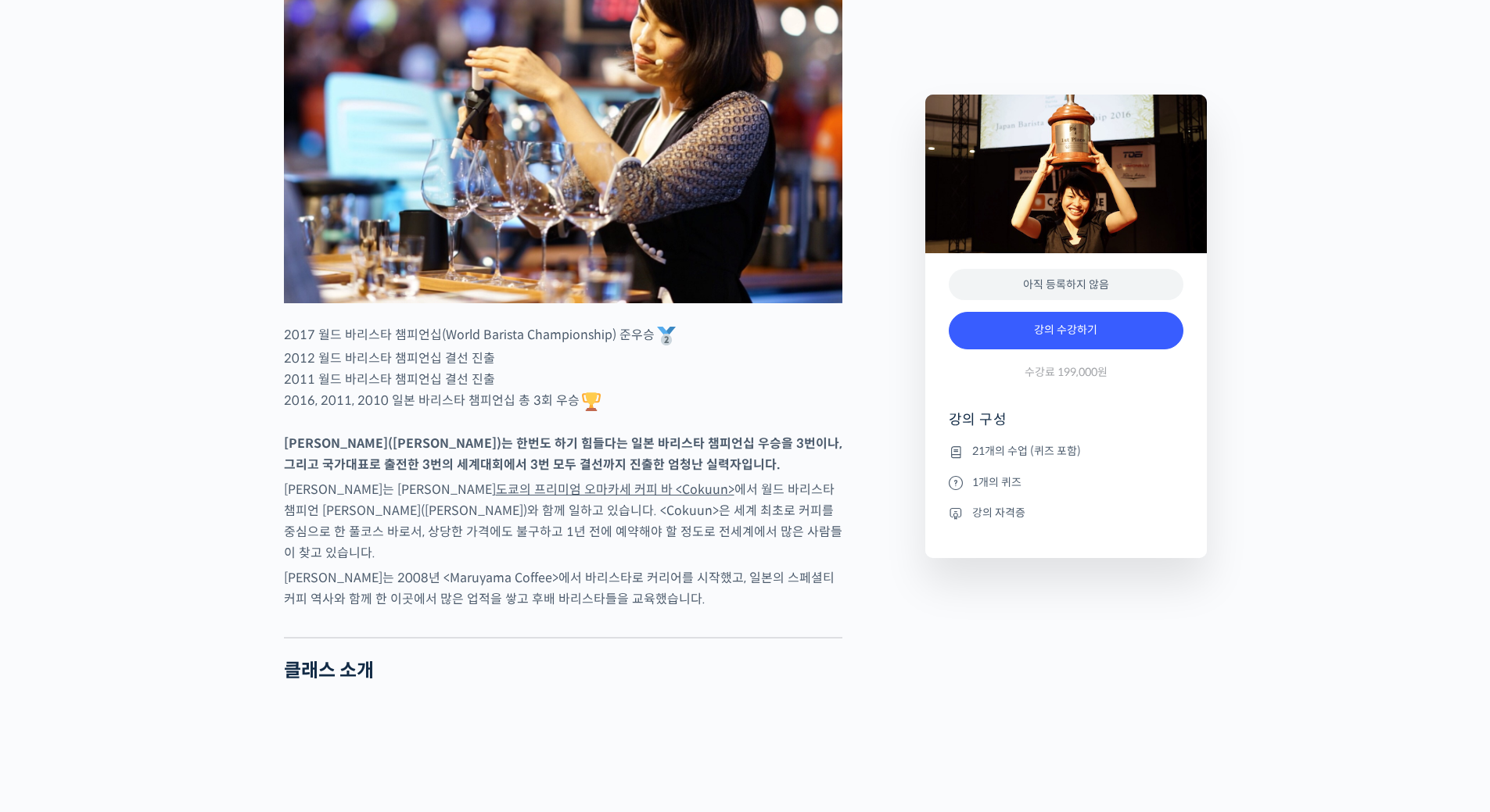
scroll to position [782, 0]
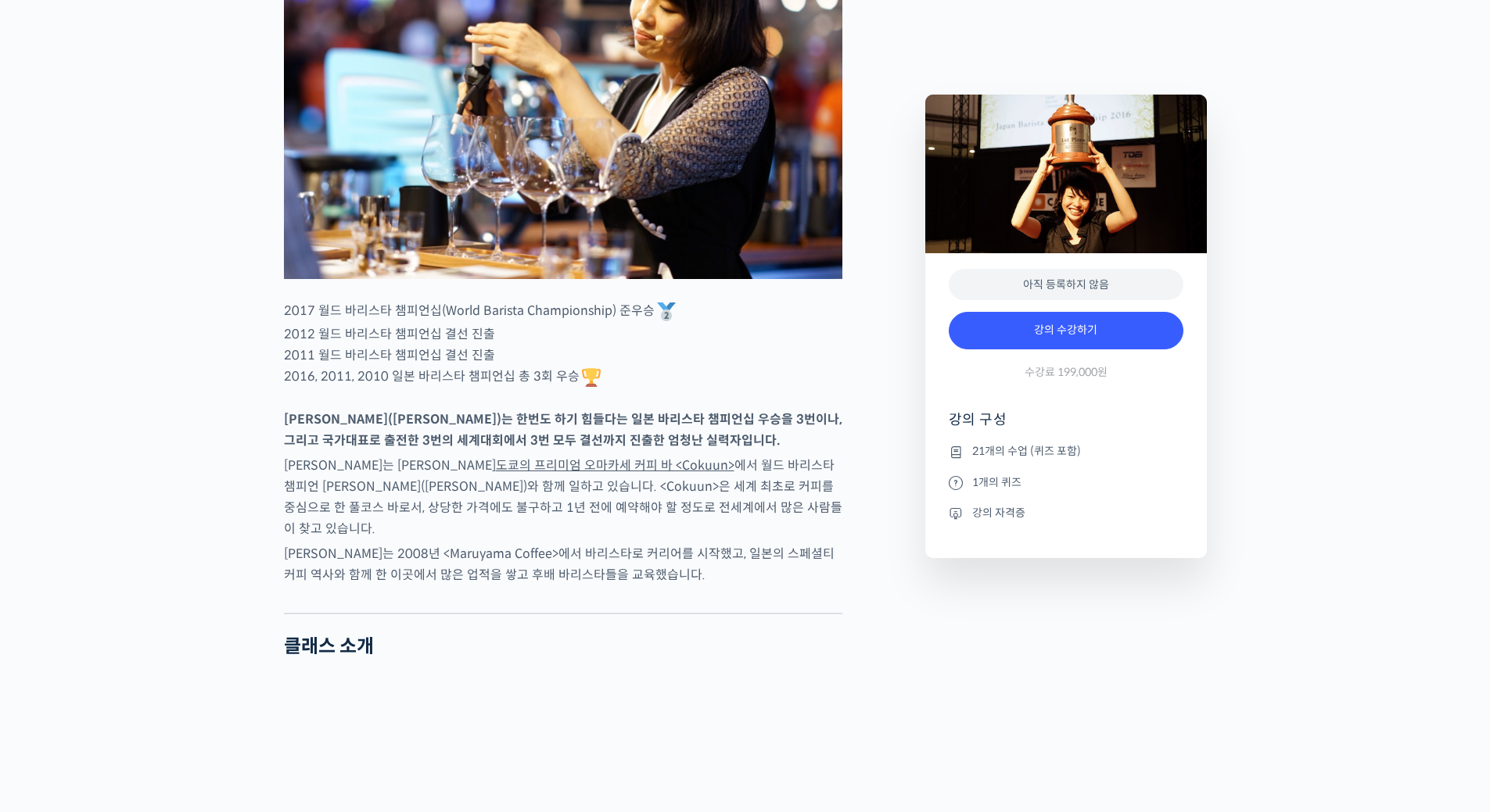
type input "[EMAIL_ADDRESS][DOMAIN_NAME]"
drag, startPoint x: 441, startPoint y: 365, endPoint x: 472, endPoint y: 365, distance: 31.0
click at [472, 365] on p "2017 월드 바리스타 챔피언십(World Barista Championship) 준우승 2012 월드 바리스타 챔피언십 결선 진출 2011 …" at bounding box center [563, 345] width 558 height 89
click at [600, 389] on p "2017 월드 바리스타 챔피언십(World Barista Championship) 준우승 2012 월드 바리스타 챔피언십 결선 진출 2011 …" at bounding box center [563, 345] width 558 height 89
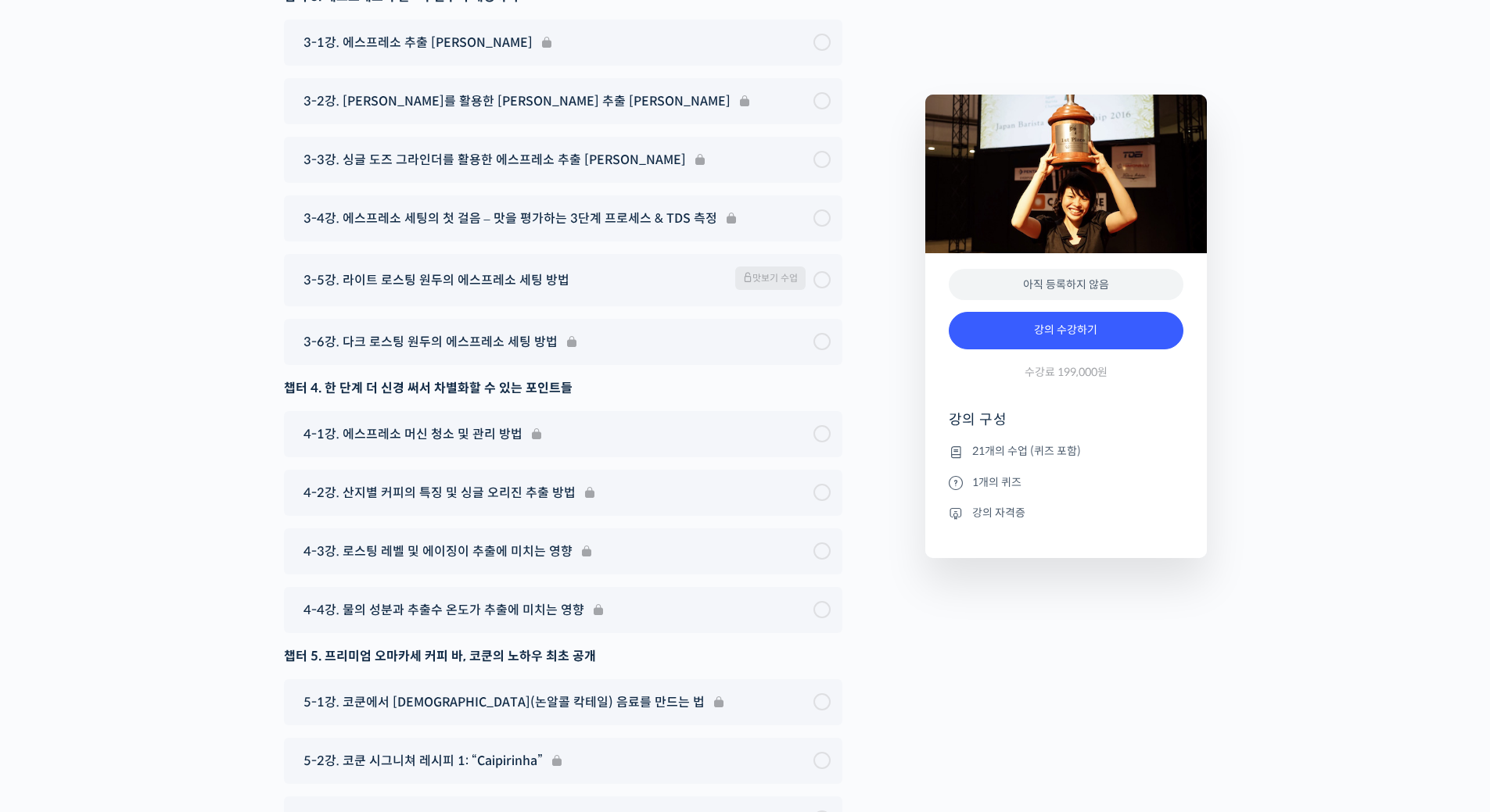
scroll to position [6786, 0]
